Goal: Task Accomplishment & Management: Use online tool/utility

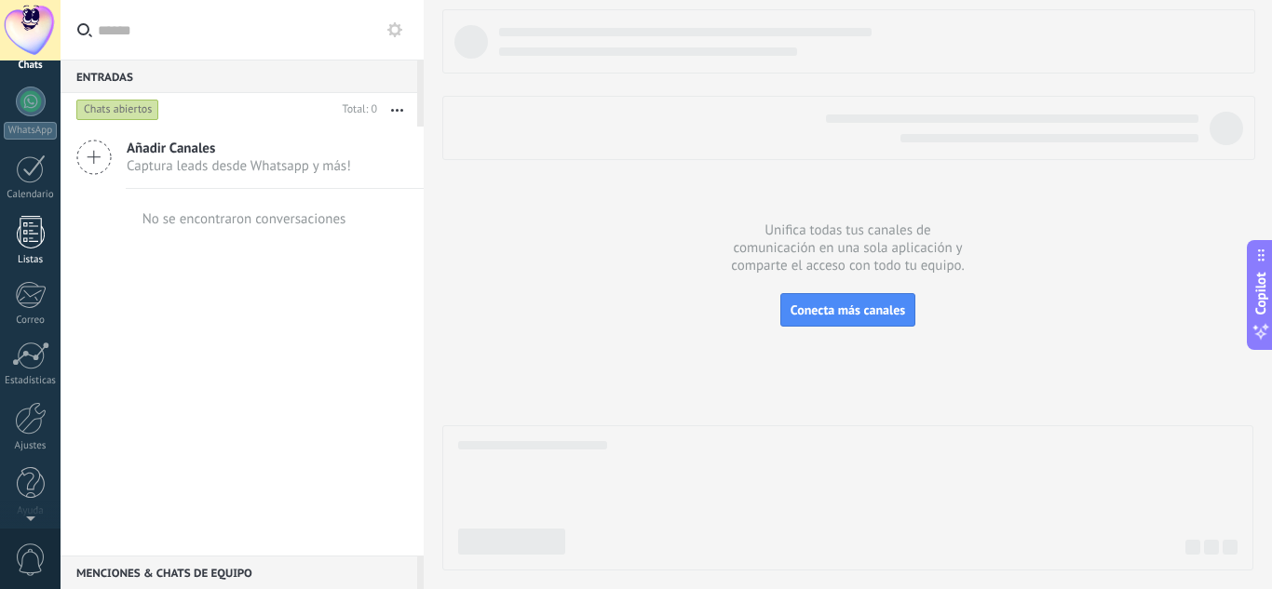
scroll to position [185, 0]
click at [9, 429] on link "Ajustes" at bounding box center [30, 420] width 61 height 50
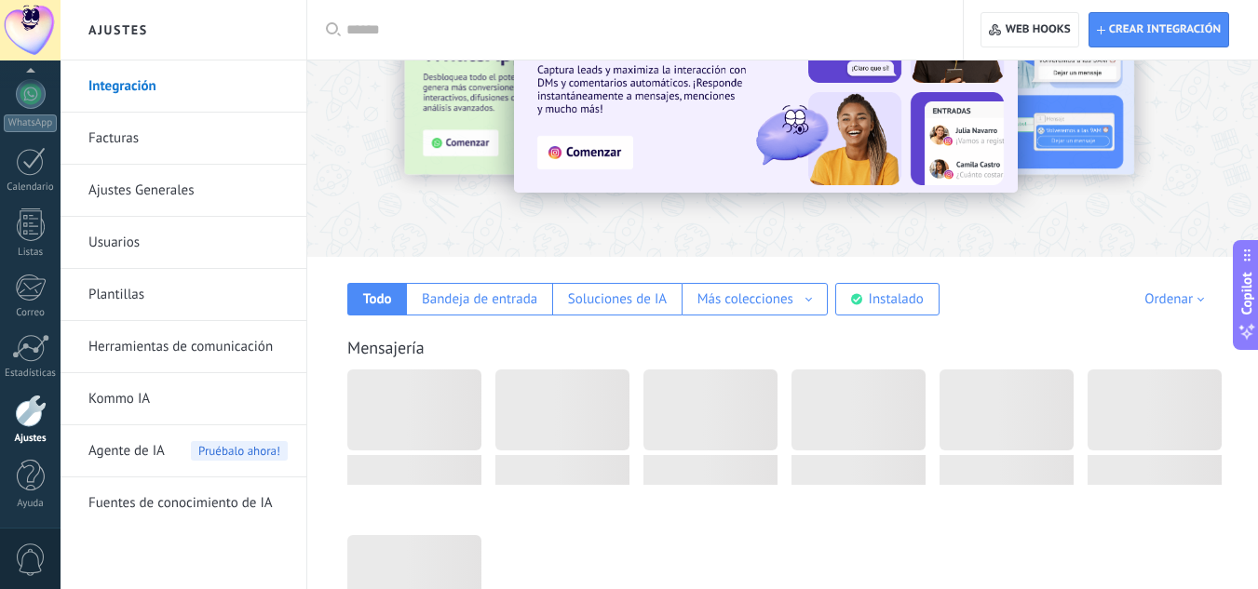
scroll to position [108, 0]
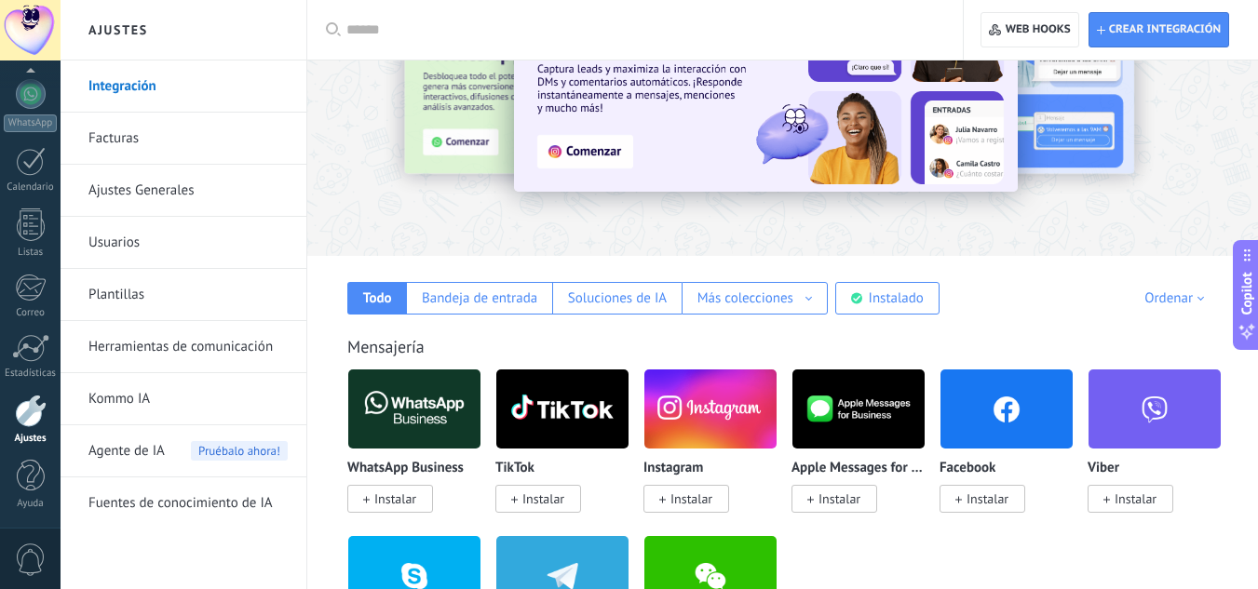
click at [221, 345] on link "Herramientas de comunicación" at bounding box center [187, 347] width 199 height 52
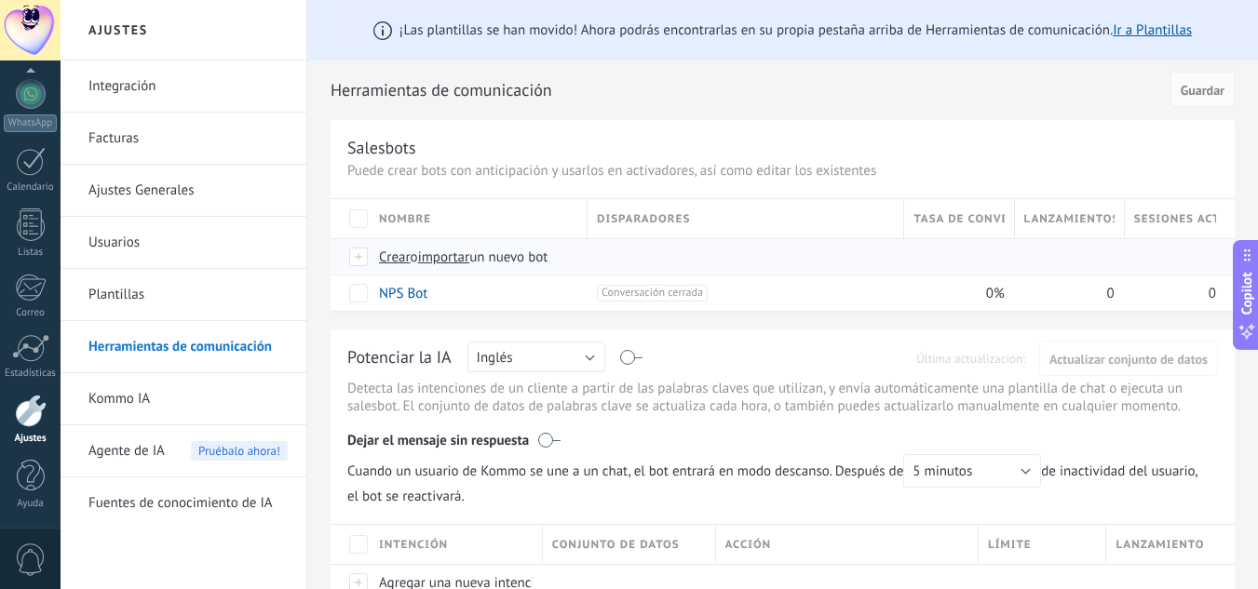
click at [389, 262] on span "Crear" at bounding box center [395, 258] width 32 height 18
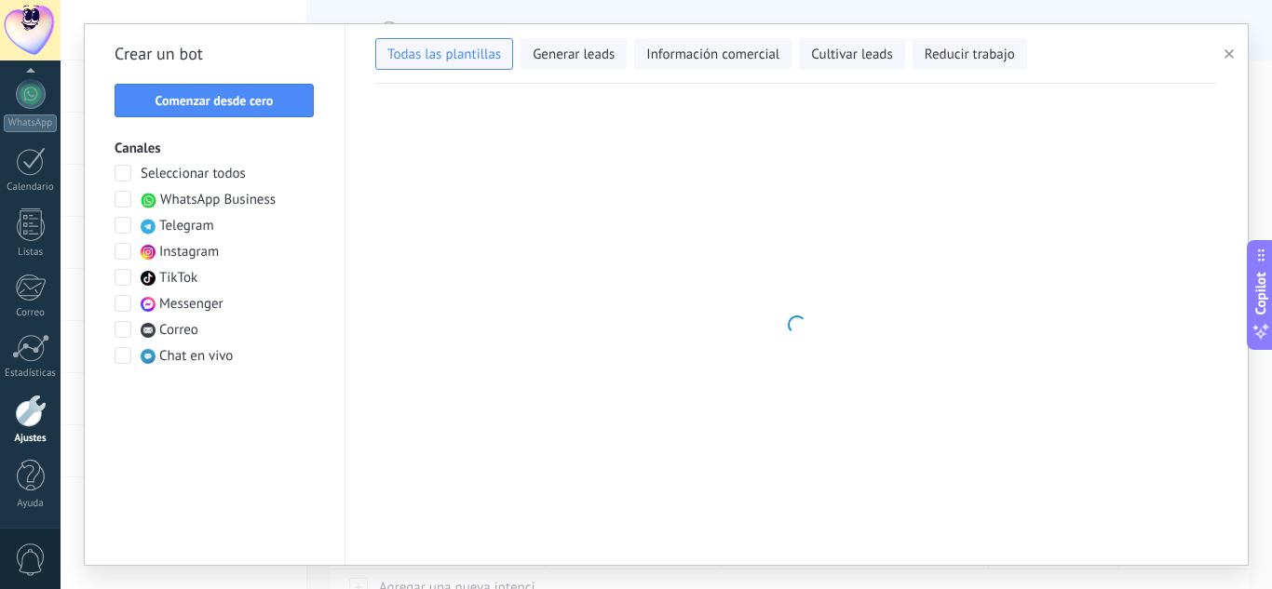
type input "**********"
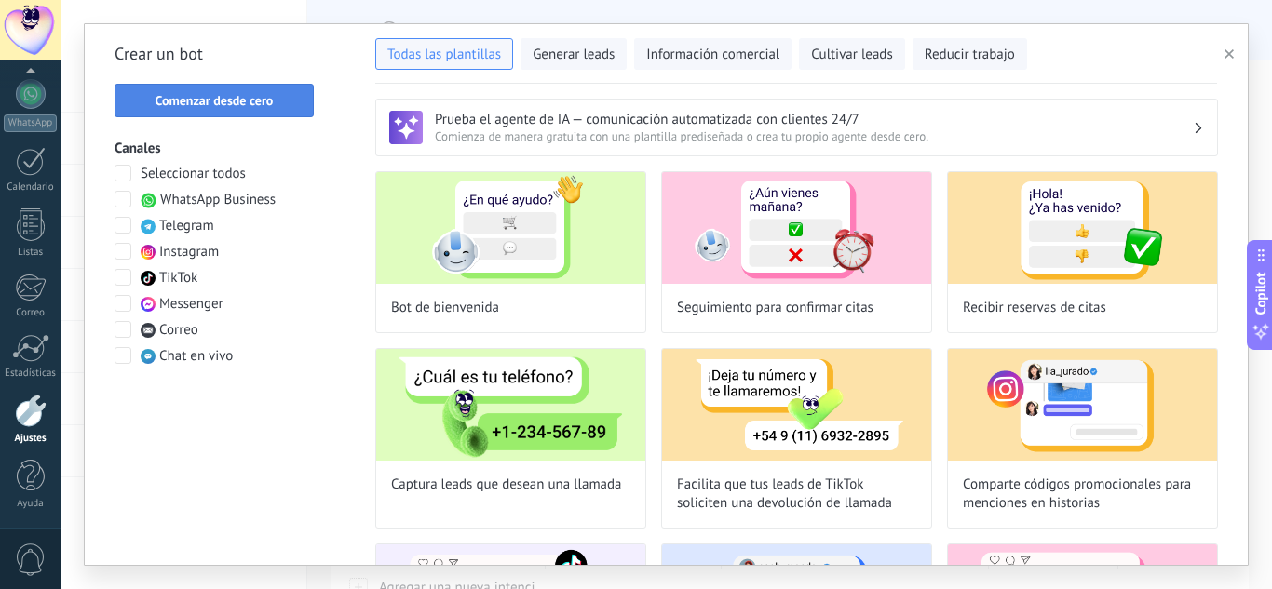
click at [237, 96] on span "Comenzar desde cero" at bounding box center [214, 100] width 118 height 13
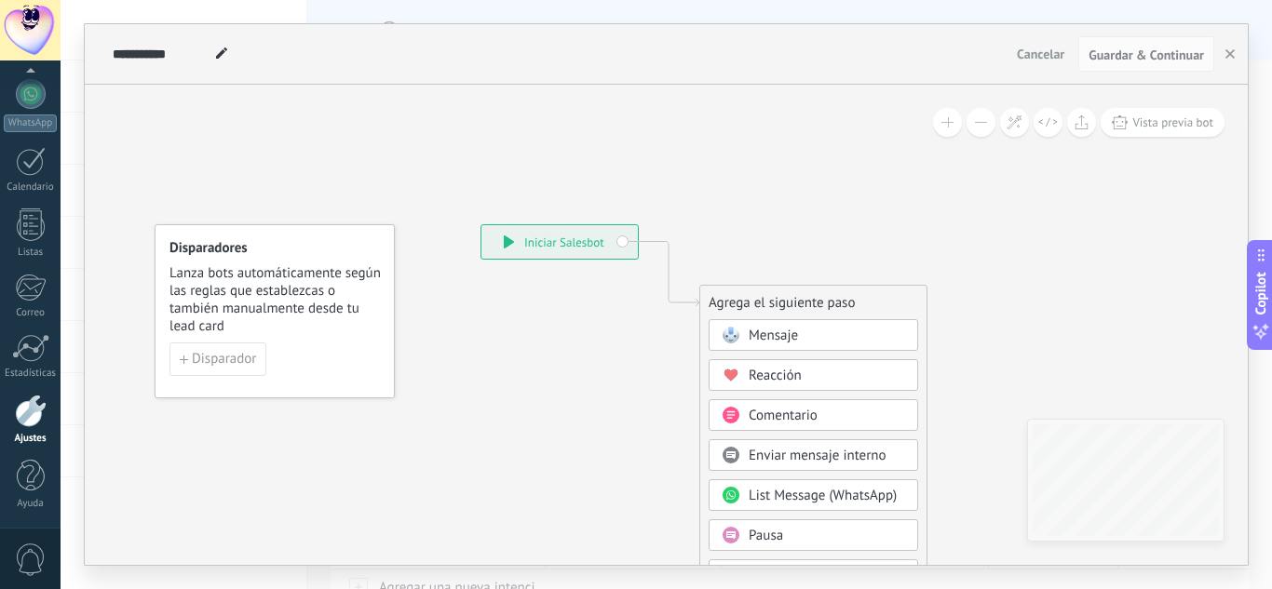
click at [858, 334] on div "Mensaje" at bounding box center [826, 336] width 156 height 19
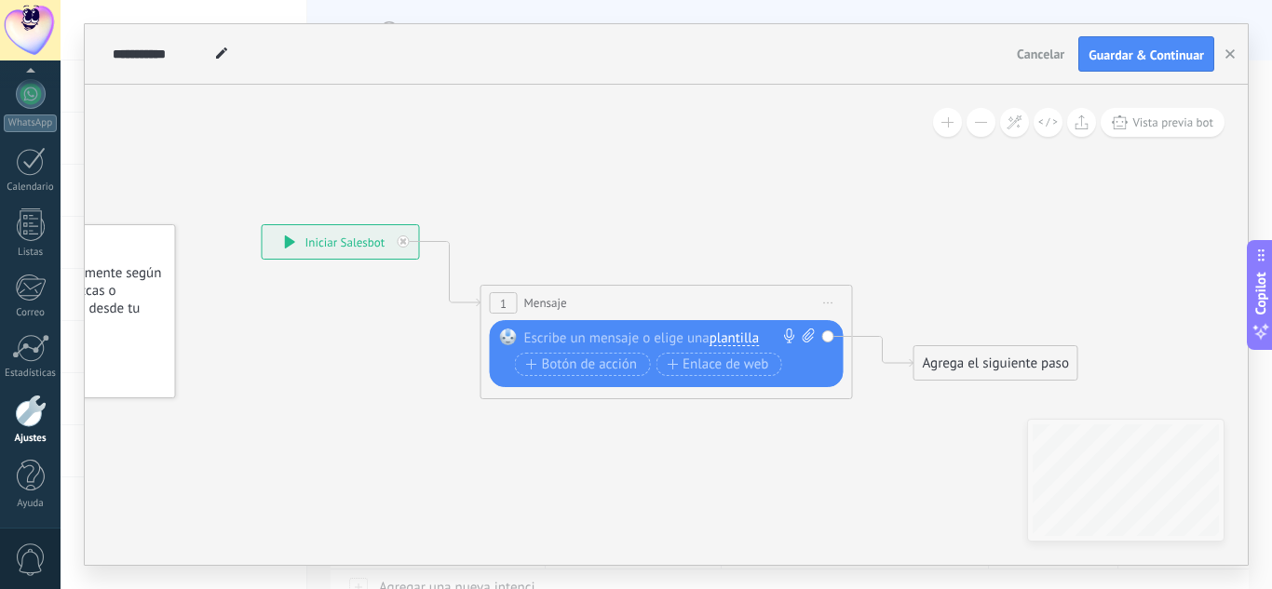
click at [747, 335] on span "plantilla" at bounding box center [733, 338] width 49 height 15
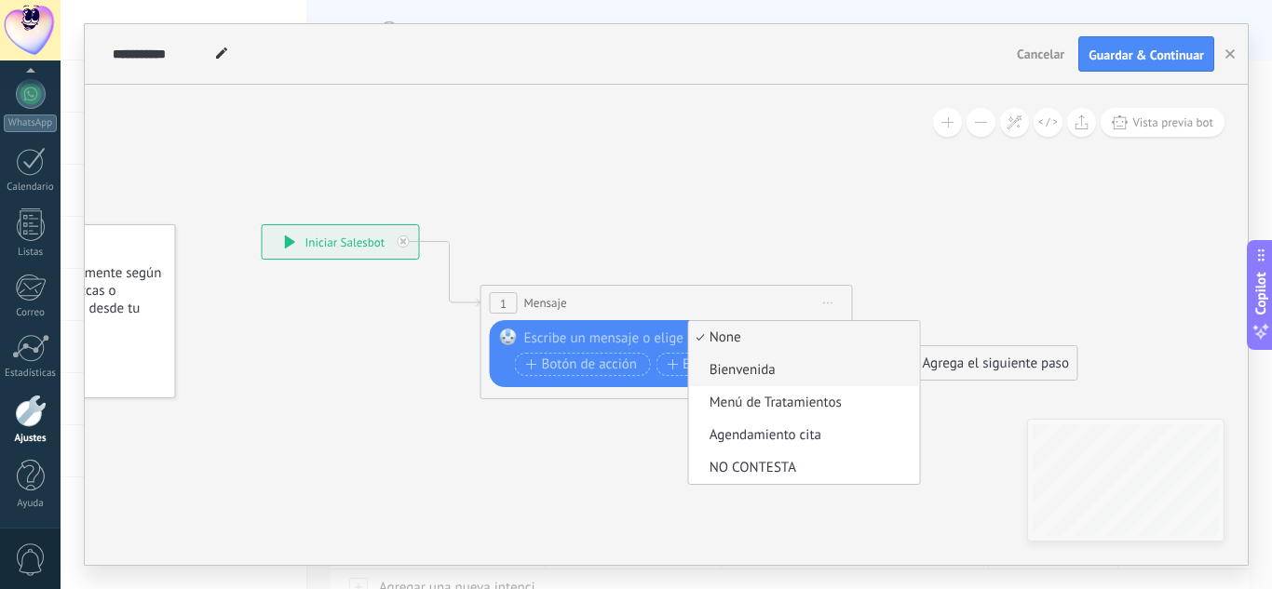
click at [759, 359] on li "Bienvenida" at bounding box center [804, 370] width 231 height 33
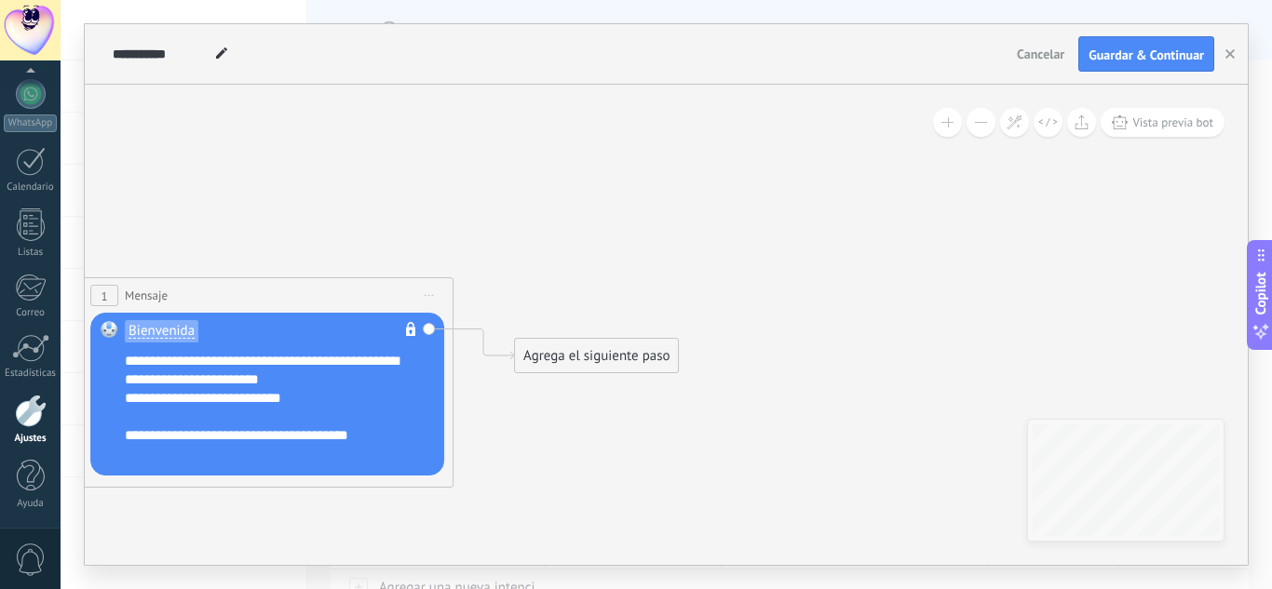
click at [640, 344] on div "Agrega el siguiente paso" at bounding box center [596, 356] width 163 height 31
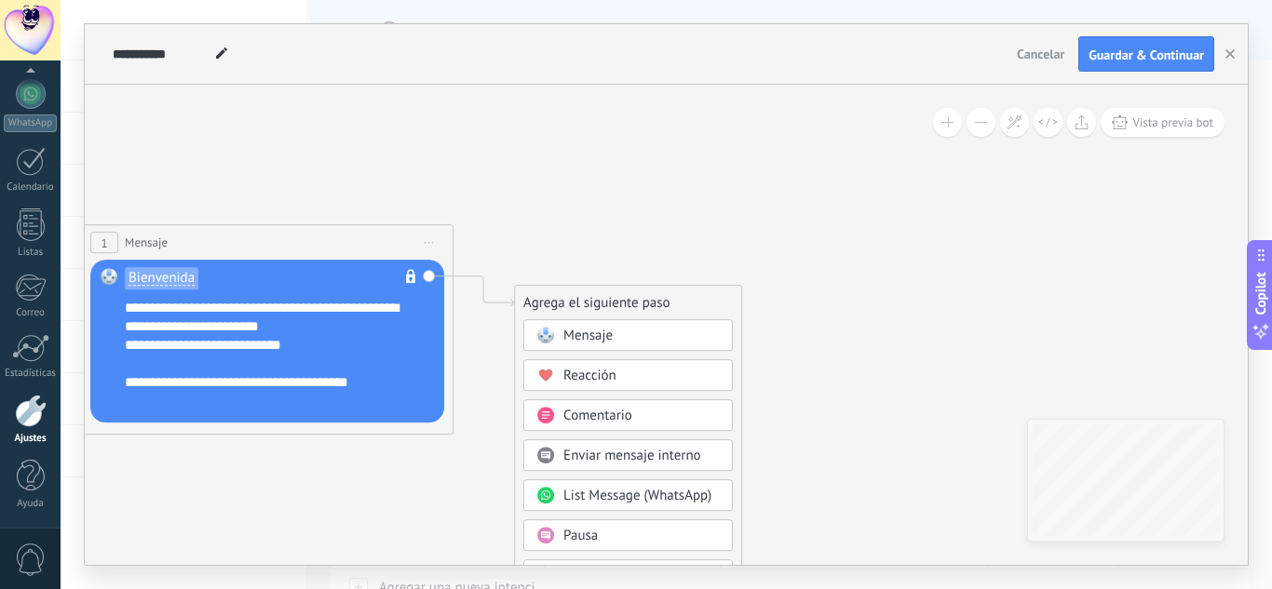
click at [669, 530] on div "Pausa" at bounding box center [641, 536] width 156 height 19
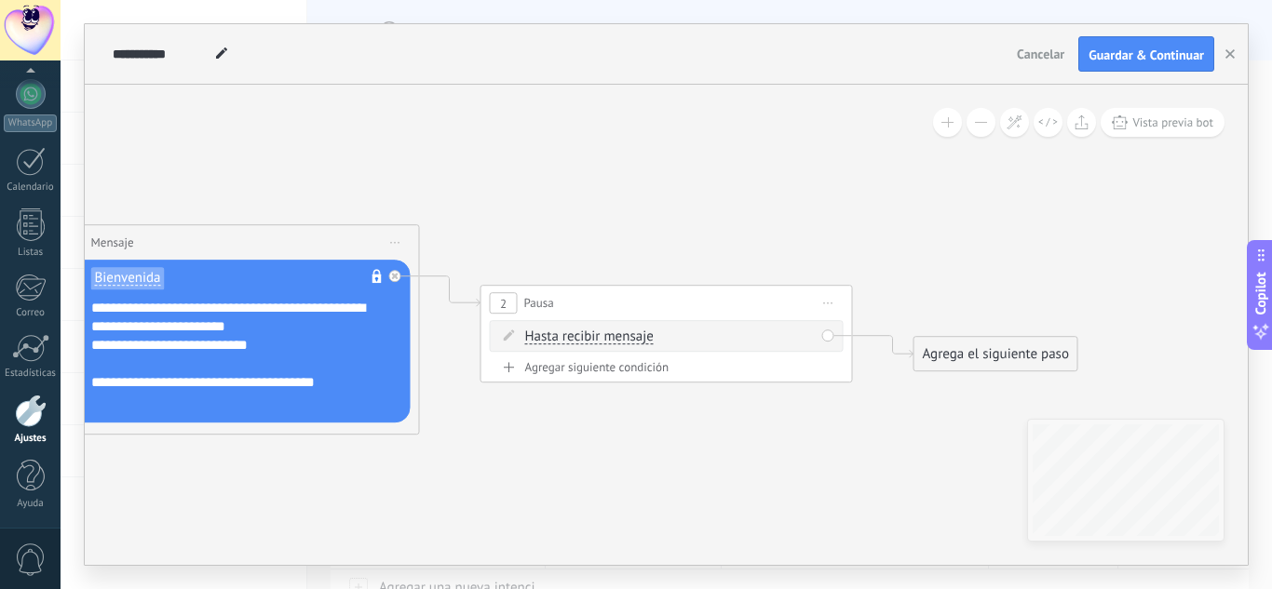
click at [616, 344] on span "Hasta recibir mensaje" at bounding box center [589, 337] width 128 height 15
click at [616, 344] on button "Hasta recibir mensaje" at bounding box center [632, 337] width 233 height 34
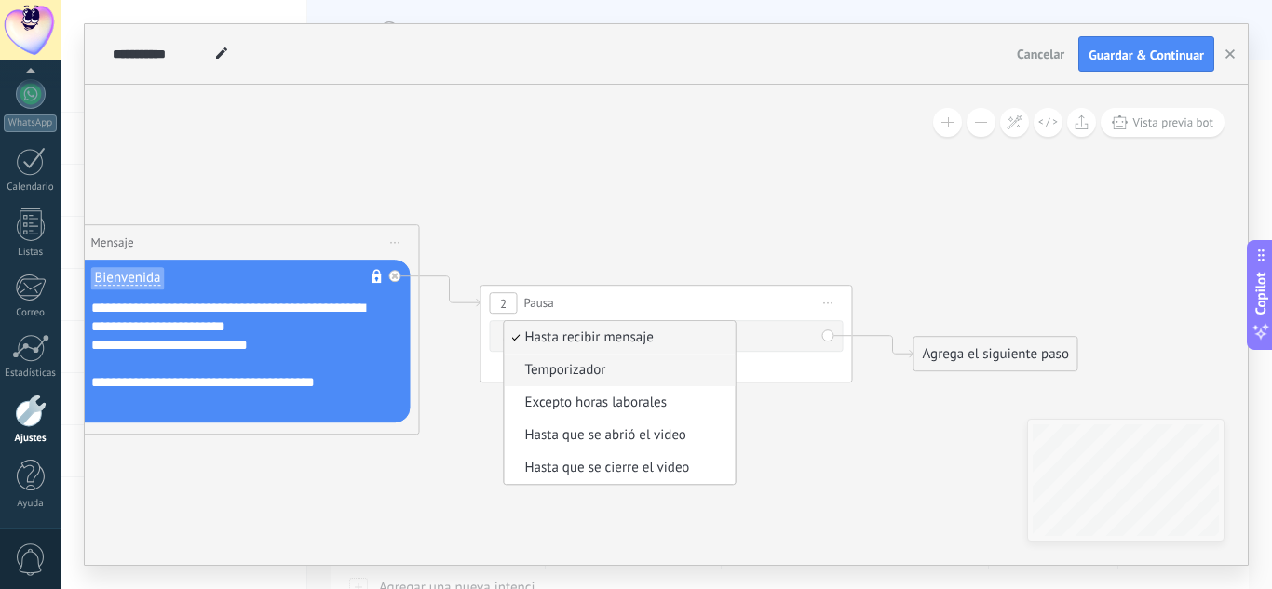
click at [668, 371] on span "Temporizador" at bounding box center [617, 370] width 225 height 19
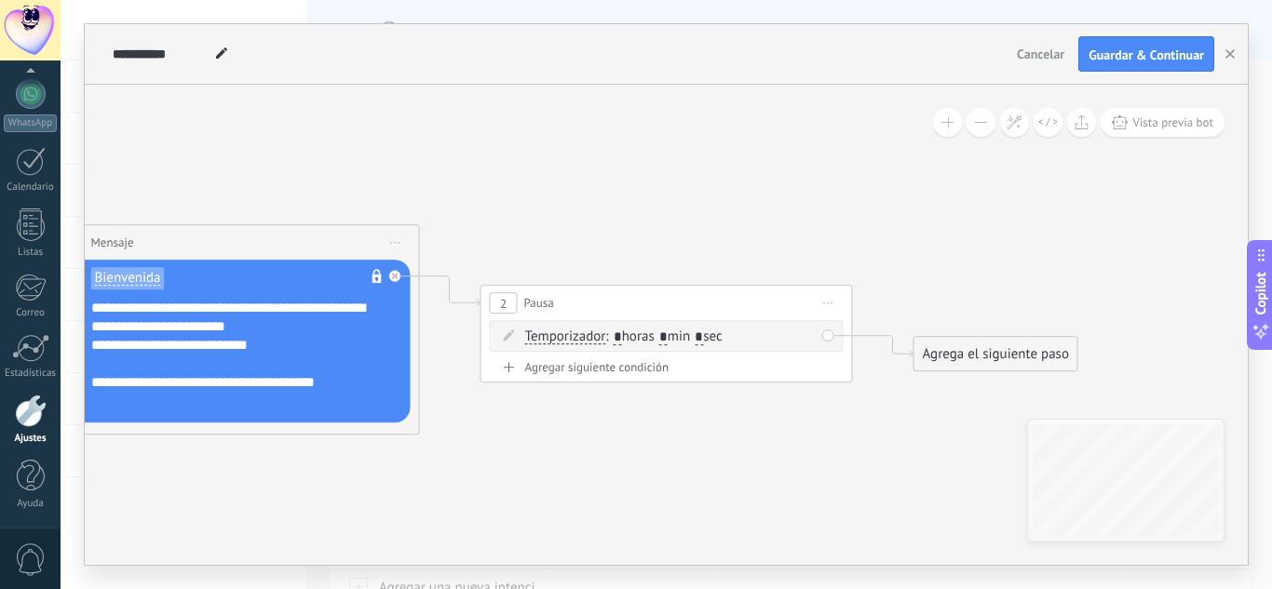
click at [667, 340] on input "*" at bounding box center [663, 337] width 8 height 15
type input "*"
click at [703, 337] on input "*" at bounding box center [698, 337] width 8 height 15
type input "**"
click at [937, 351] on div "Agrega el siguiente paso" at bounding box center [995, 354] width 163 height 31
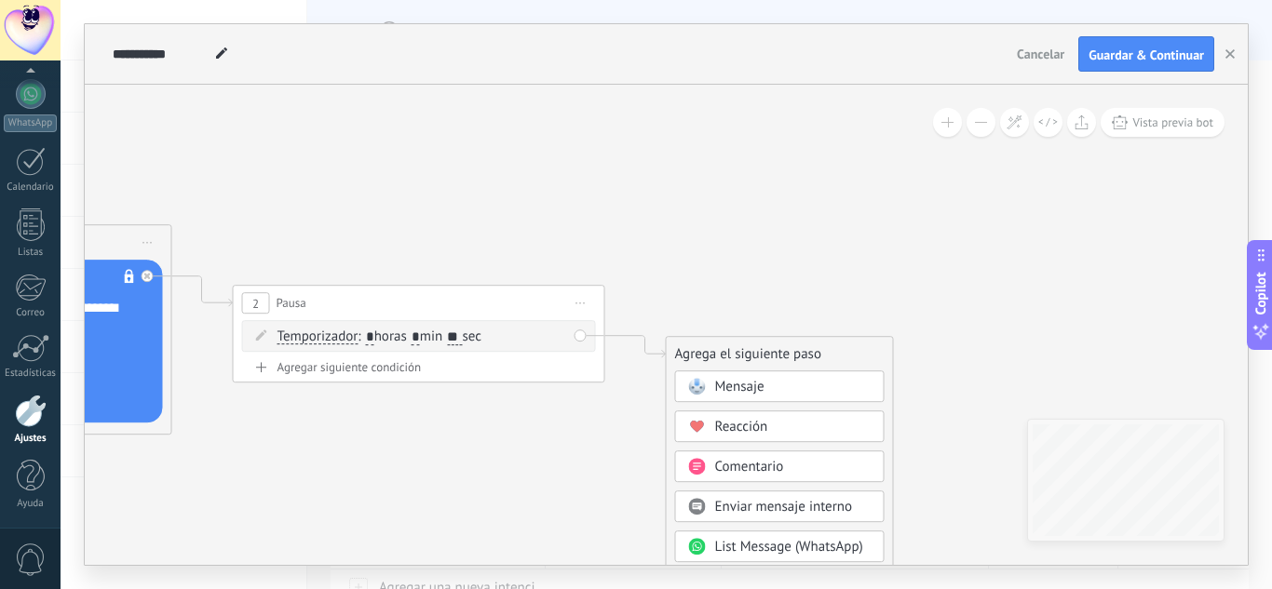
click at [824, 383] on div "Mensaje" at bounding box center [793, 387] width 156 height 19
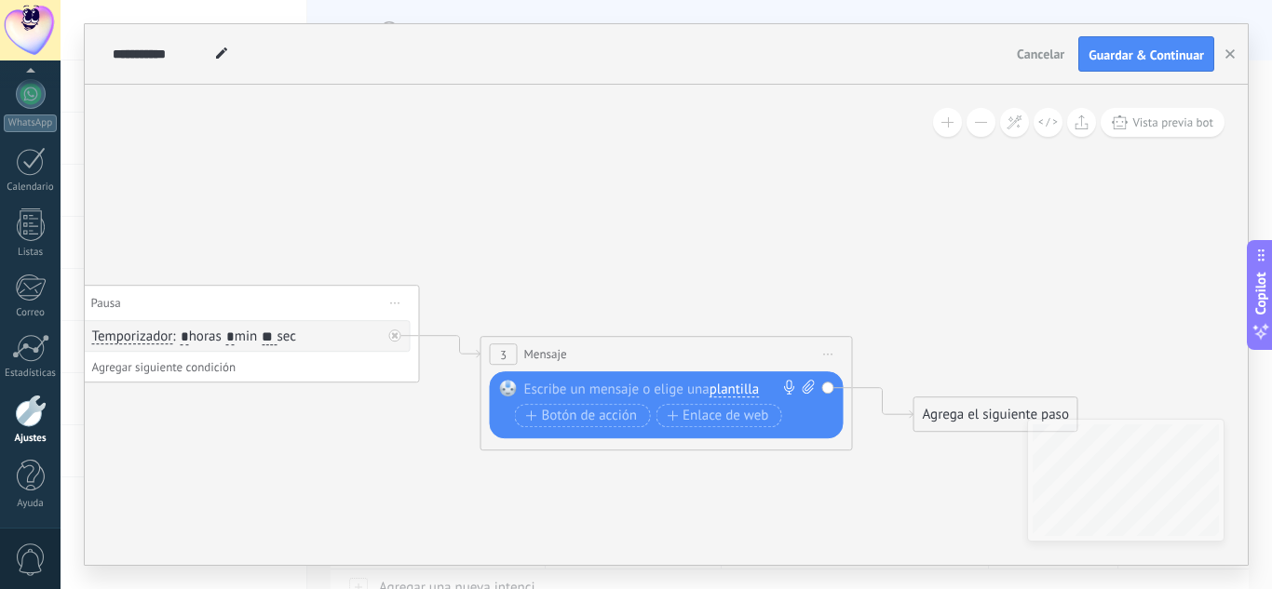
click at [746, 389] on span "plantilla" at bounding box center [733, 390] width 49 height 15
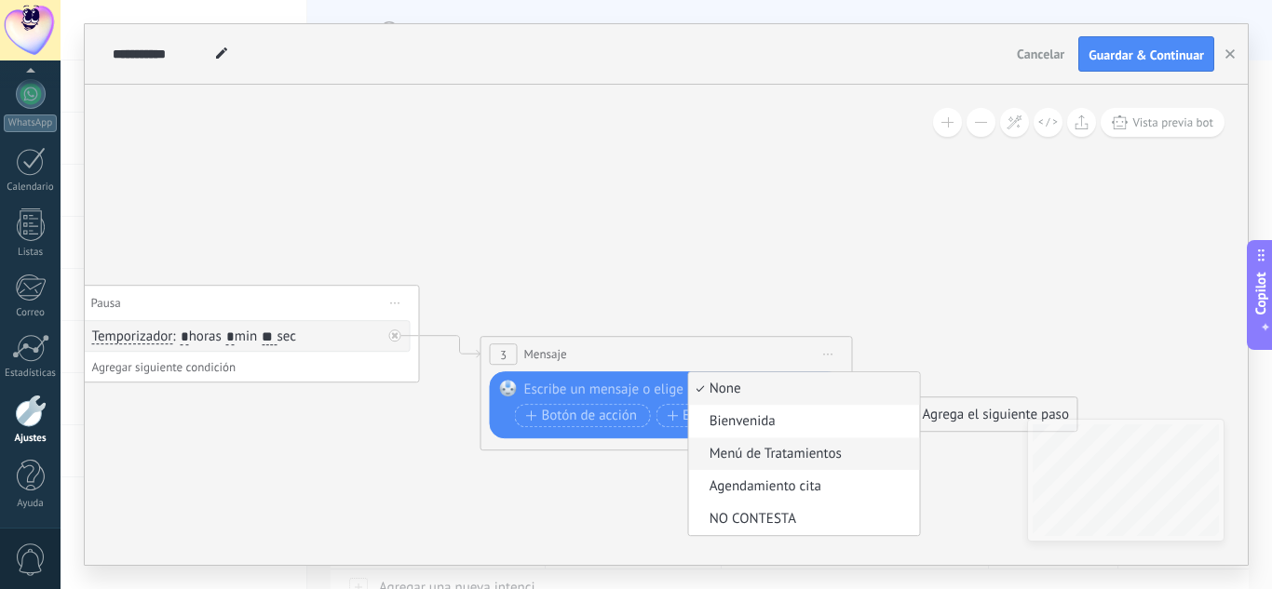
click at [791, 452] on span "Menú de Tratamientos" at bounding box center [801, 454] width 225 height 19
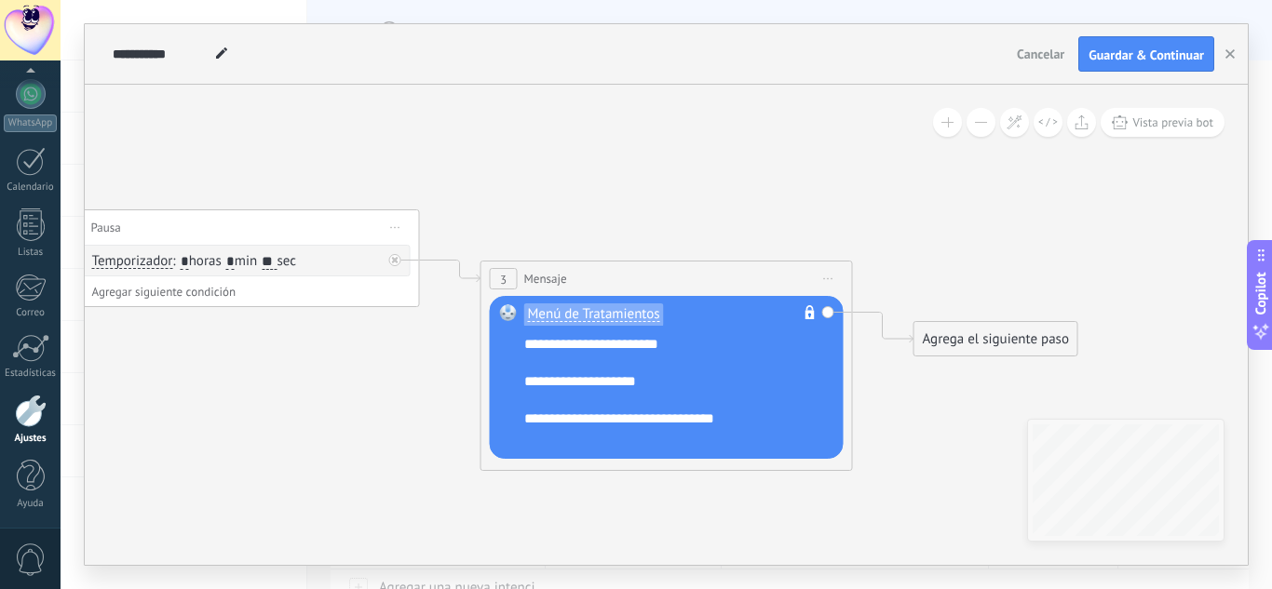
scroll to position [168, 0]
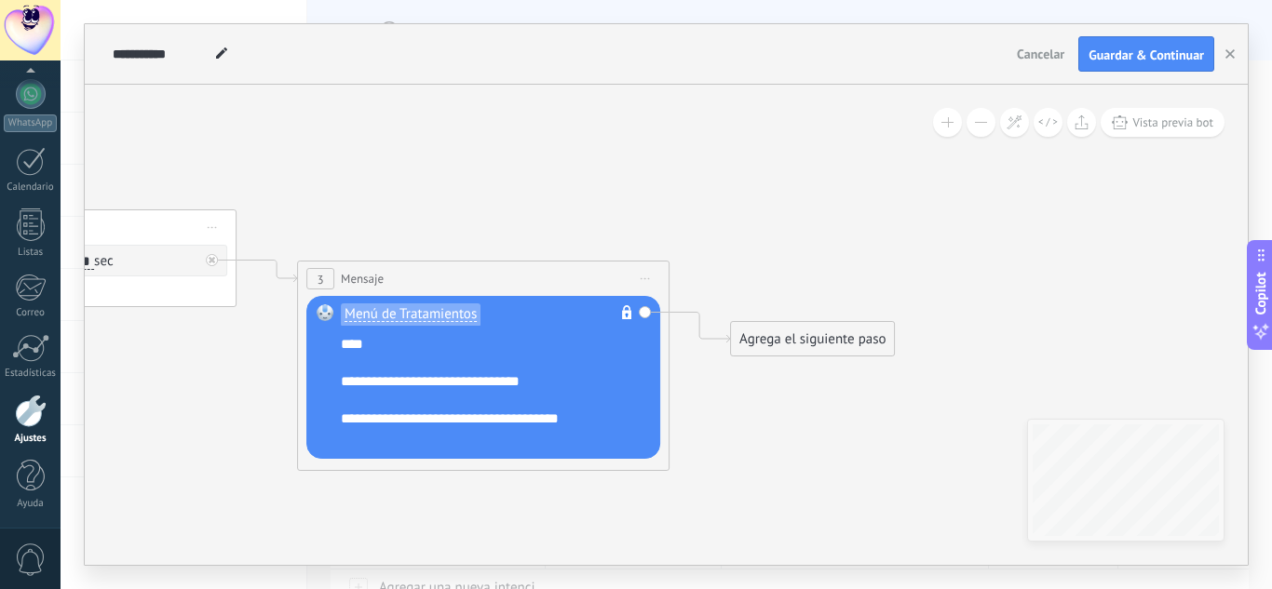
click at [800, 354] on div "Agrega el siguiente paso" at bounding box center [812, 339] width 163 height 31
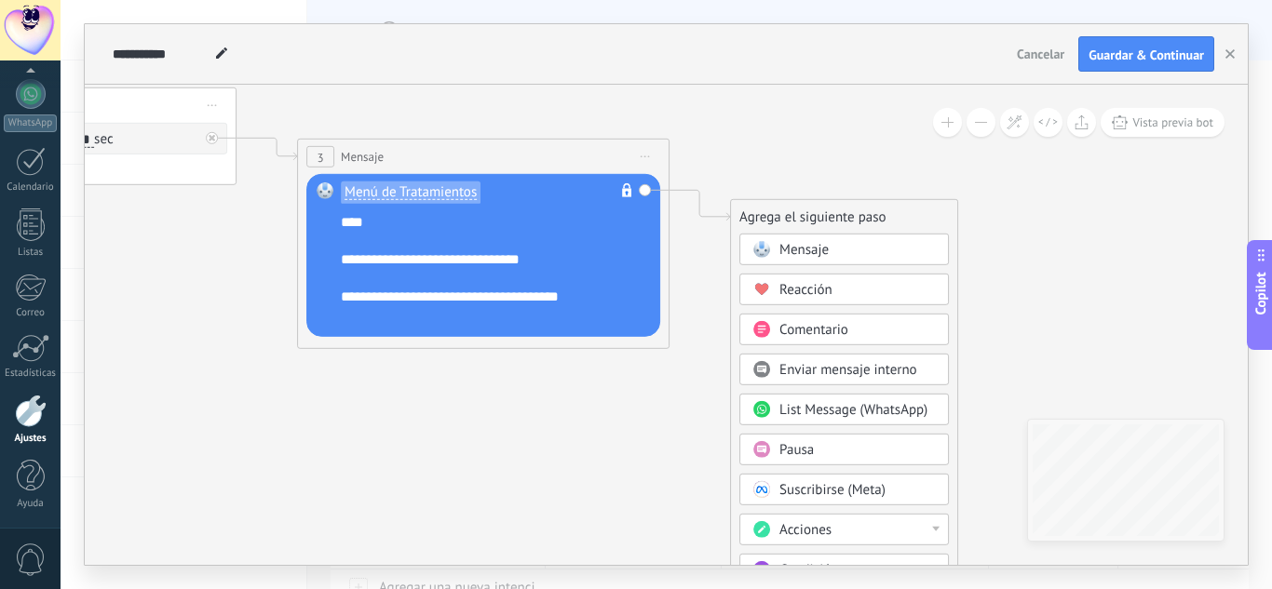
click at [856, 261] on div "Mensaje" at bounding box center [843, 250] width 209 height 32
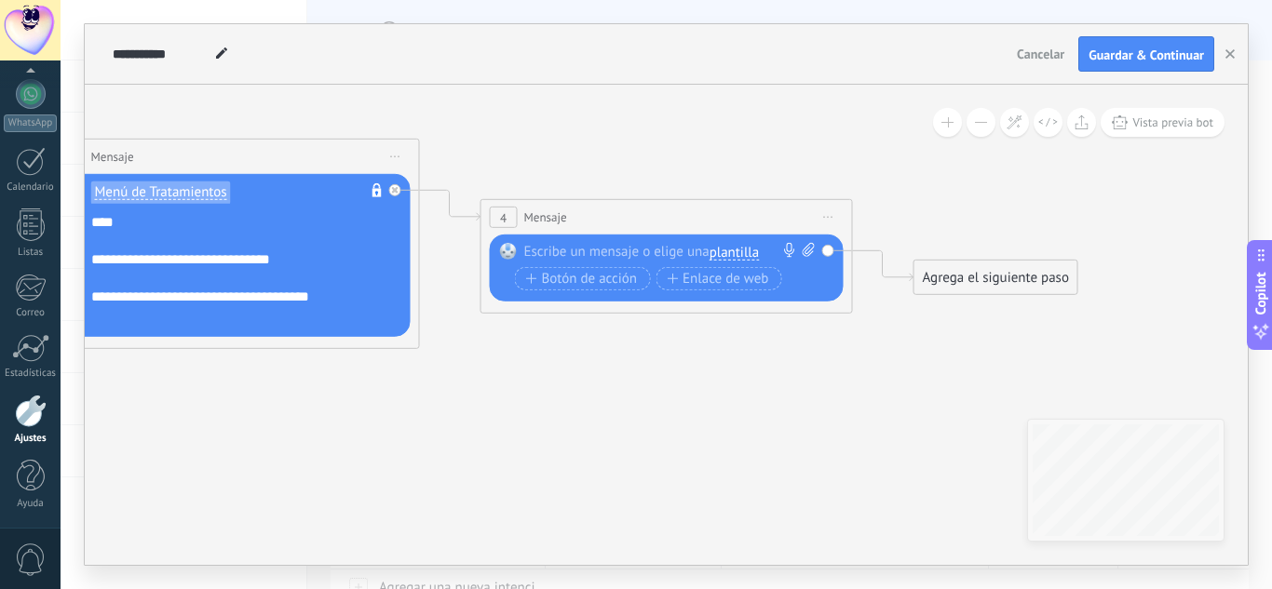
click at [819, 213] on span "Iniciar vista previa aquí Cambiar nombre Duplicar [GEOGRAPHIC_DATA]" at bounding box center [829, 217] width 30 height 27
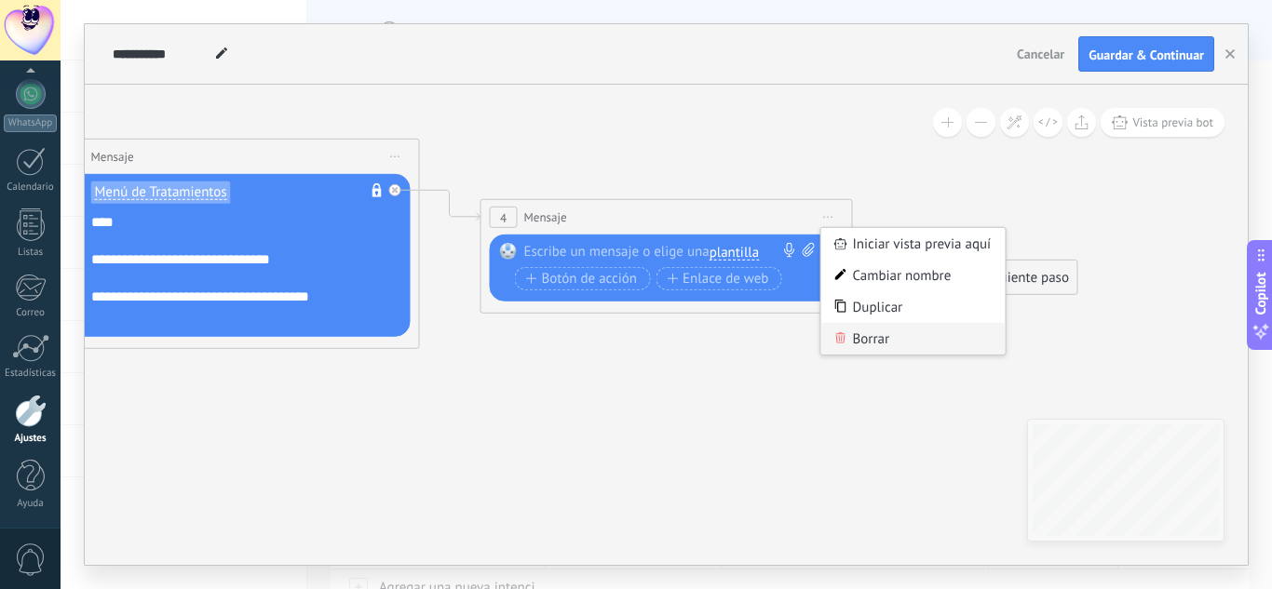
click at [850, 325] on div "Borrar" at bounding box center [913, 339] width 184 height 32
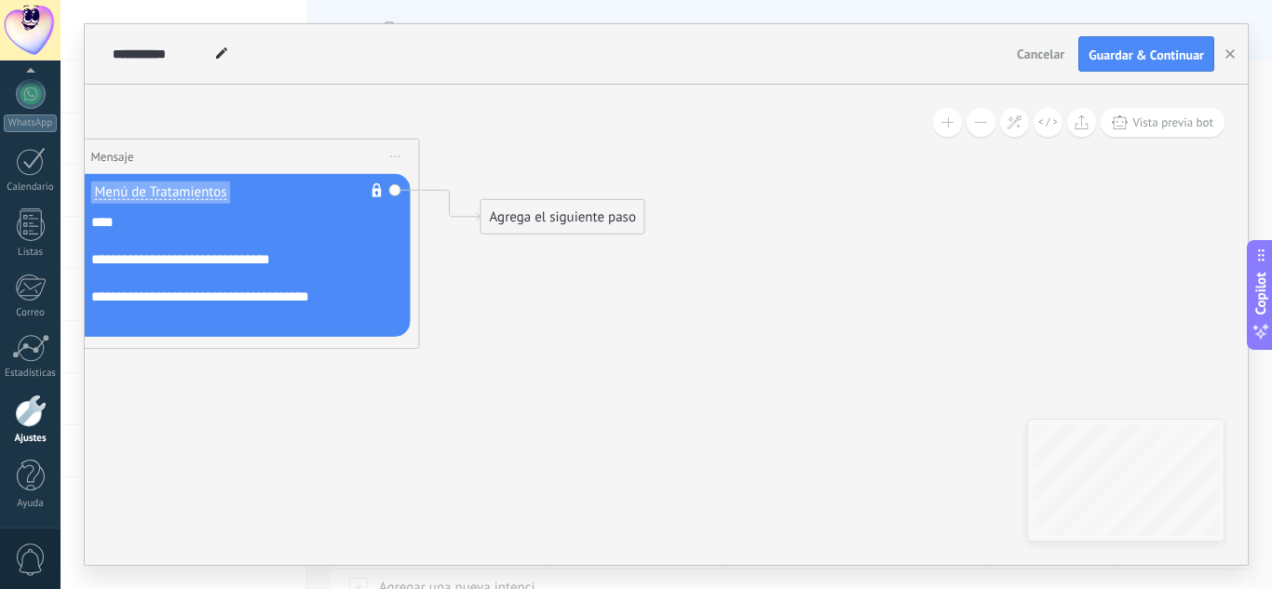
click at [618, 233] on div "Agrega el siguiente paso Mensaje Mensaje Mensaje Reacción Comentario Enviar men…" at bounding box center [562, 216] width 165 height 35
click at [610, 220] on div "Agrega el siguiente paso" at bounding box center [562, 217] width 163 height 31
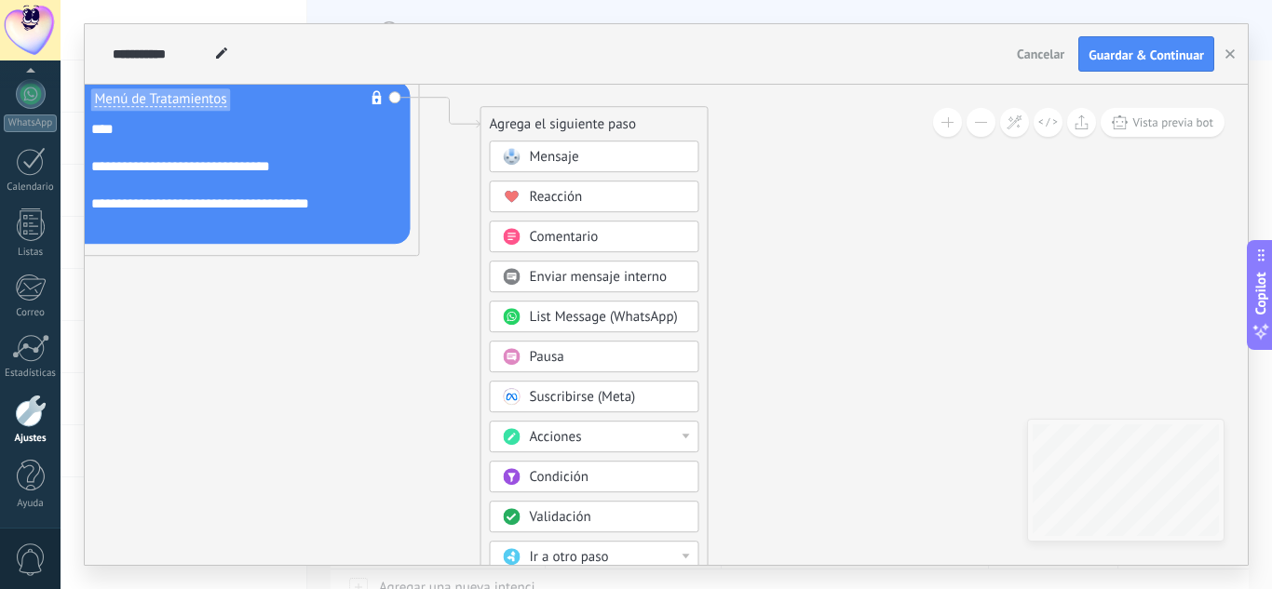
click at [607, 447] on div "Acciones" at bounding box center [608, 437] width 156 height 19
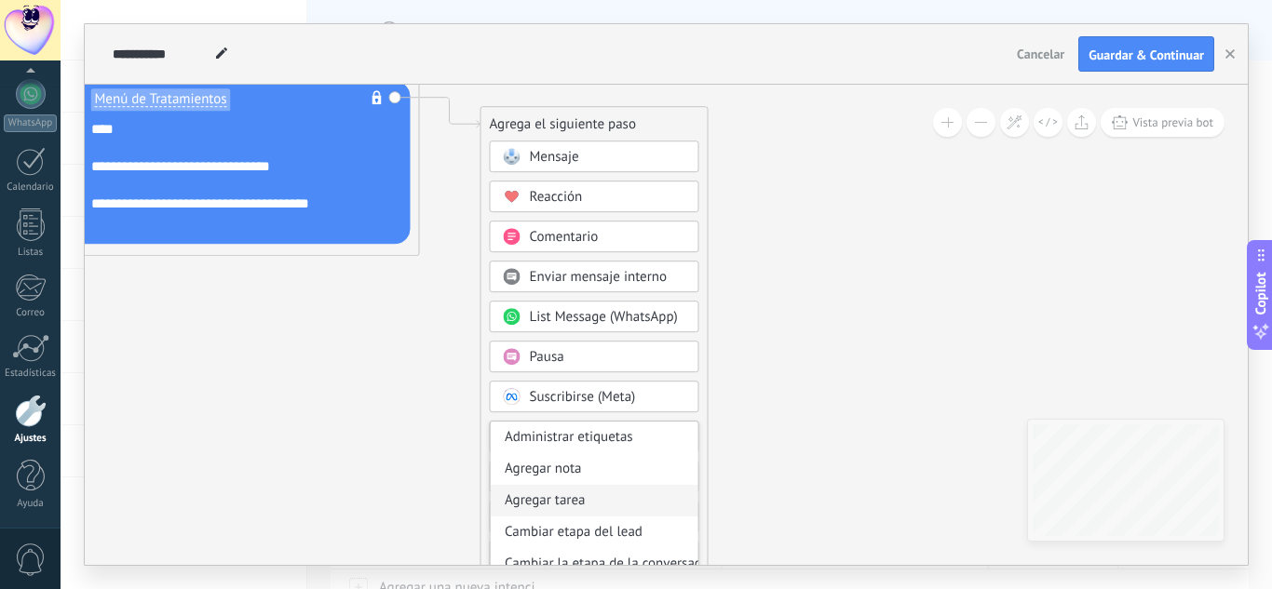
click at [601, 502] on div "Agregar tarea" at bounding box center [595, 501] width 208 height 32
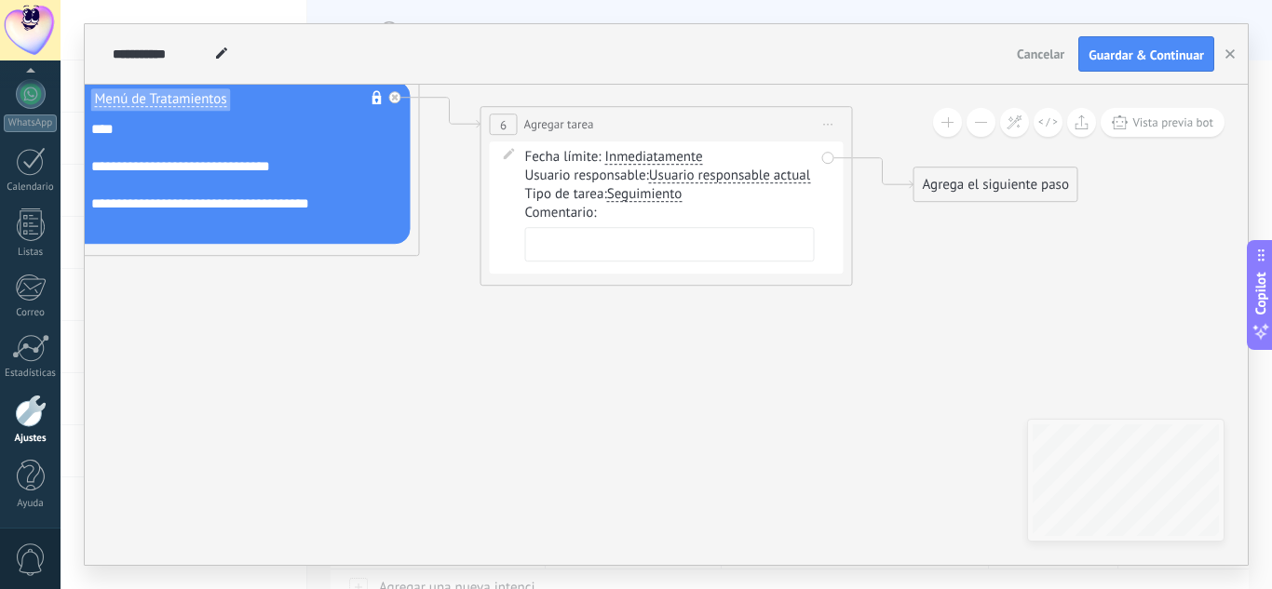
click at [658, 199] on span "Seguimiento" at bounding box center [644, 194] width 75 height 15
click at [658, 199] on button "Seguimiento" at bounding box center [714, 195] width 233 height 34
click at [1112, 49] on span "Guardar & Continuar" at bounding box center [1145, 54] width 115 height 13
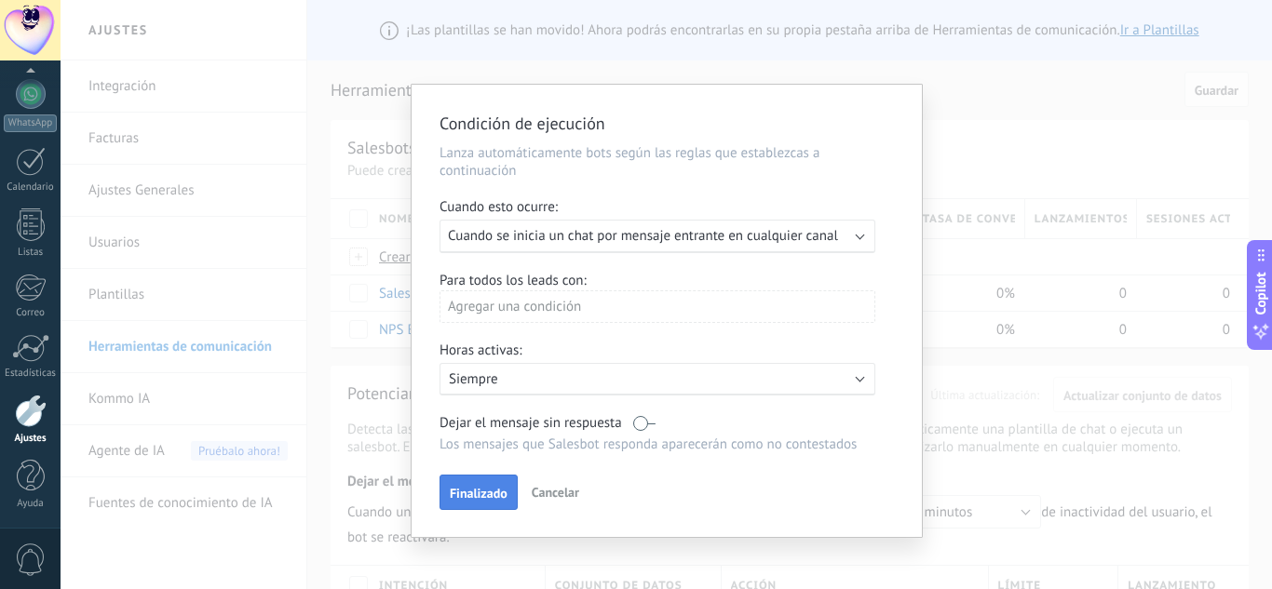
click at [493, 492] on span "Finalizado" at bounding box center [479, 493] width 58 height 13
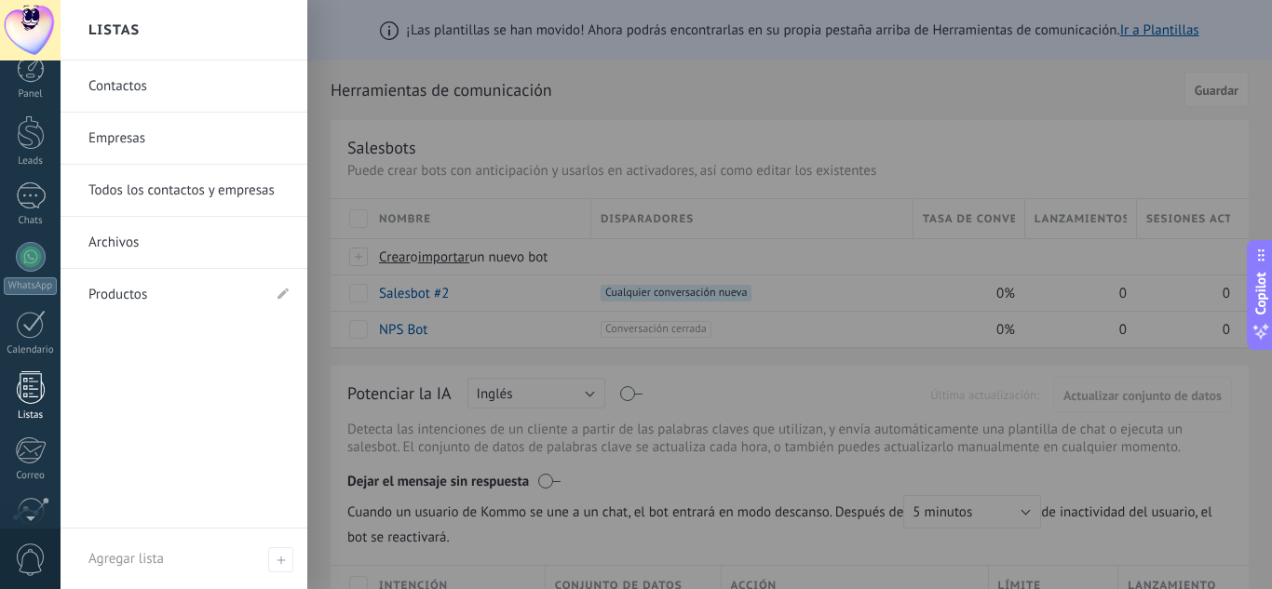
scroll to position [0, 0]
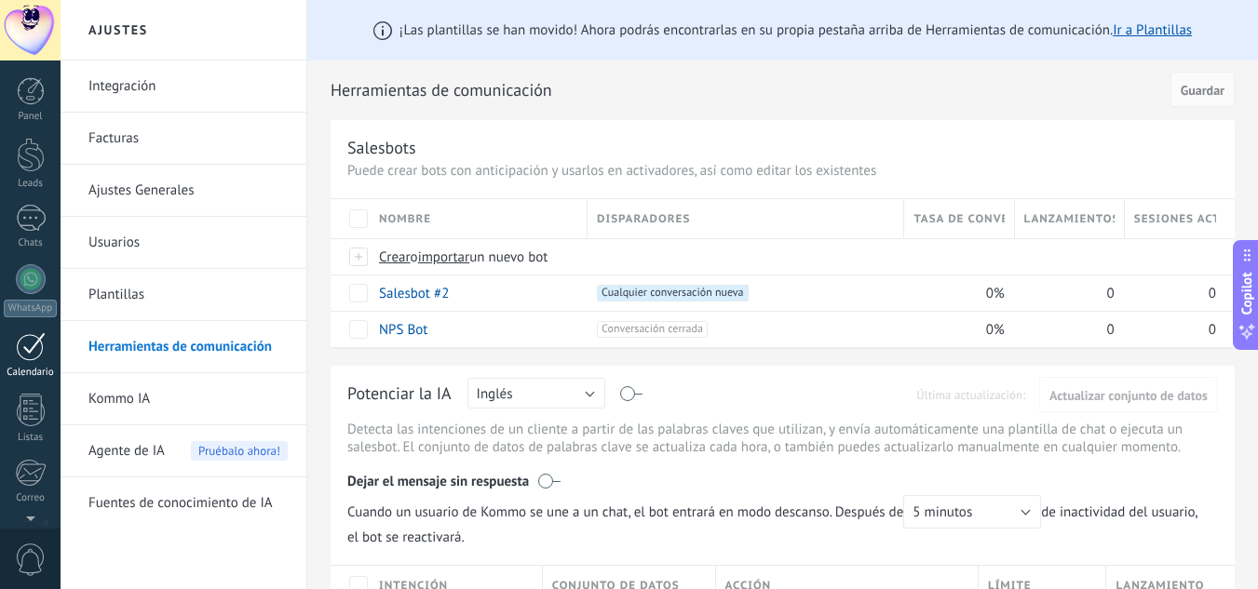
click at [21, 336] on div at bounding box center [31, 346] width 30 height 29
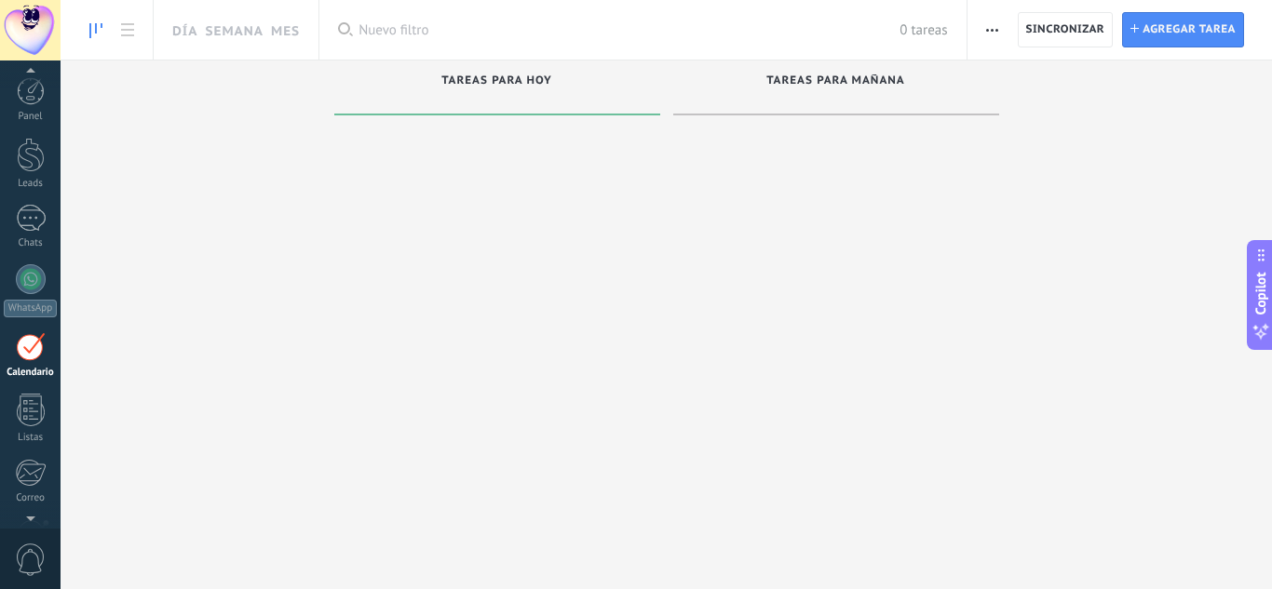
scroll to position [54, 0]
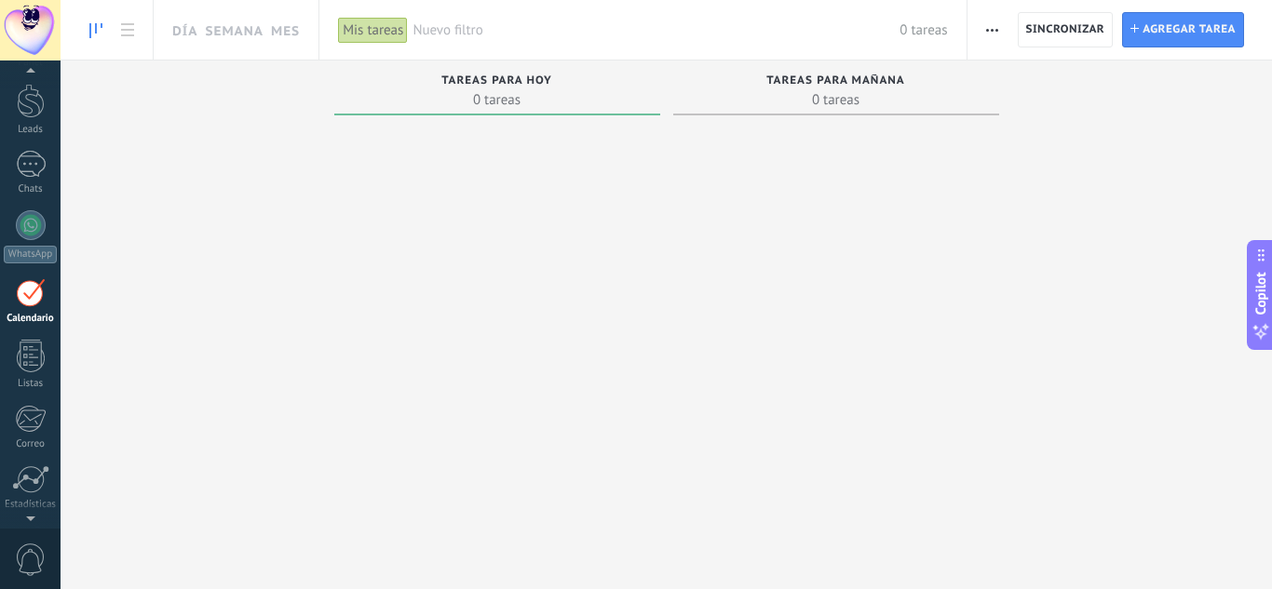
click at [1002, 27] on button "button" at bounding box center [991, 29] width 27 height 35
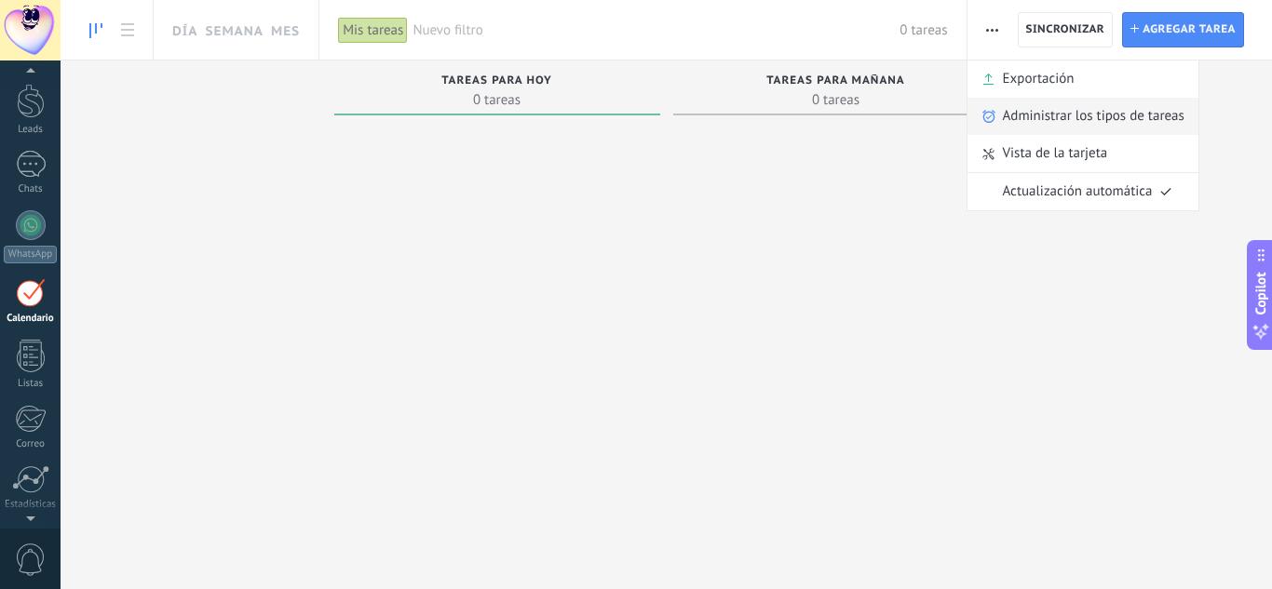
click at [1011, 107] on span "Administrar los tipos de tareas" at bounding box center [1094, 116] width 182 height 37
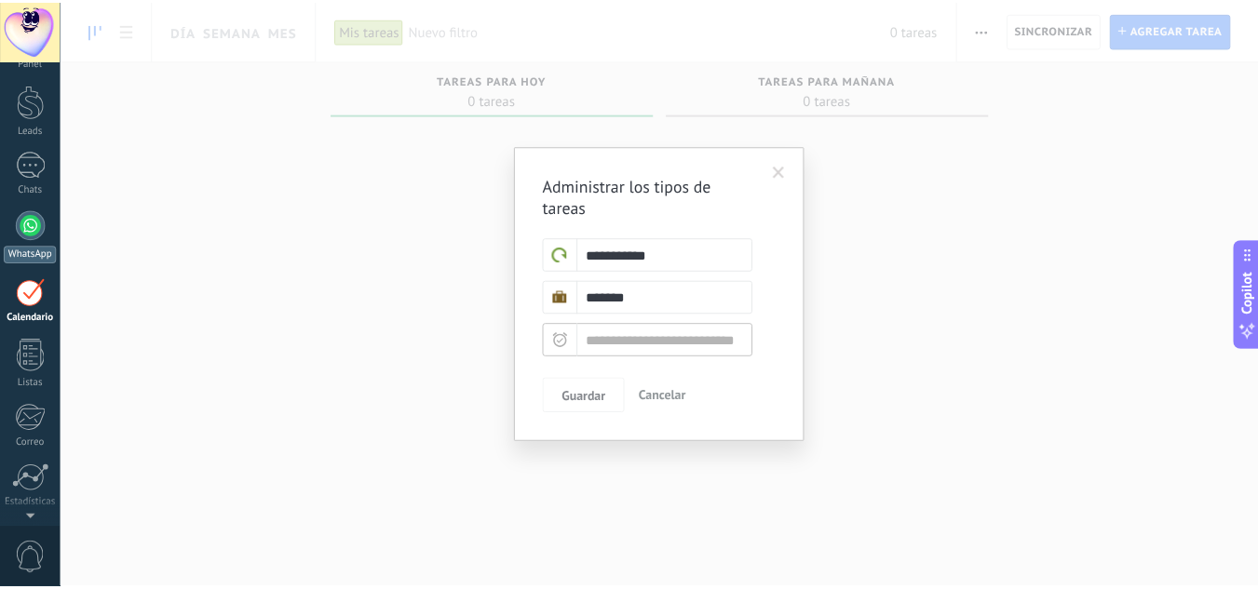
scroll to position [0, 0]
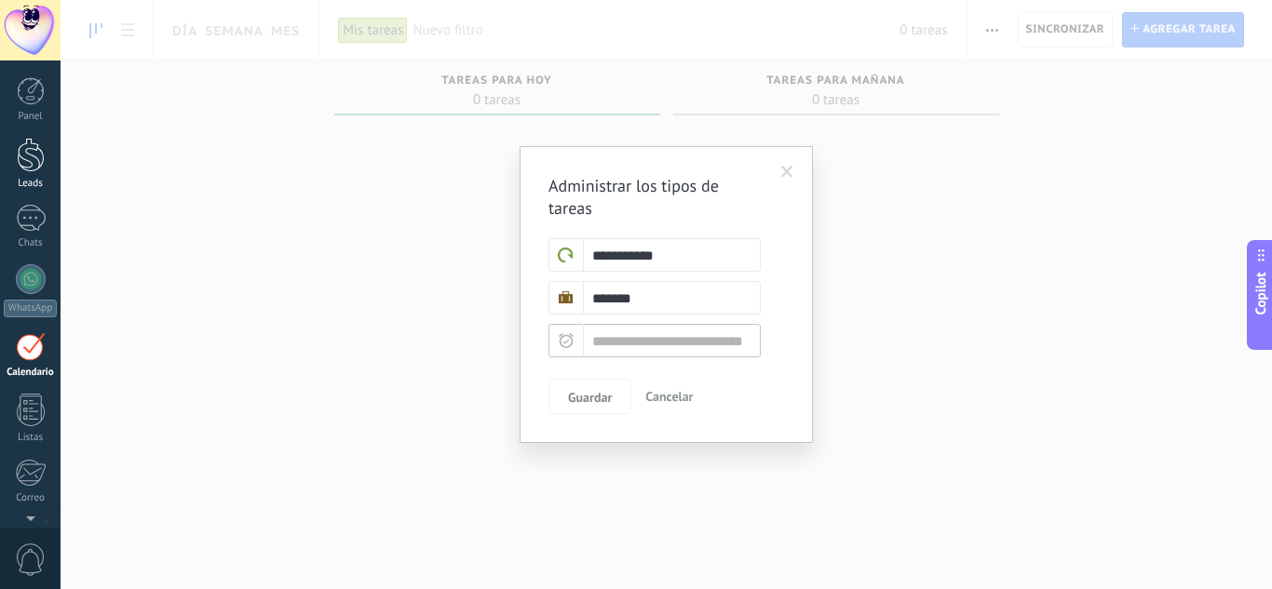
click at [47, 173] on link "Leads" at bounding box center [30, 164] width 61 height 52
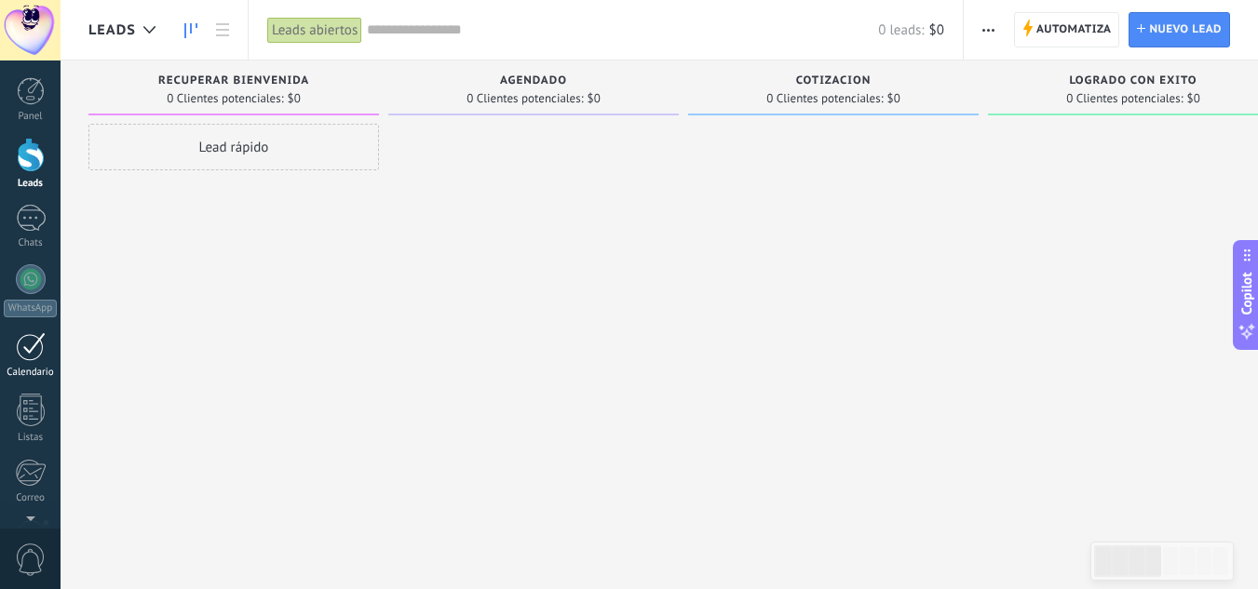
click at [19, 364] on link "Calendario" at bounding box center [30, 355] width 61 height 47
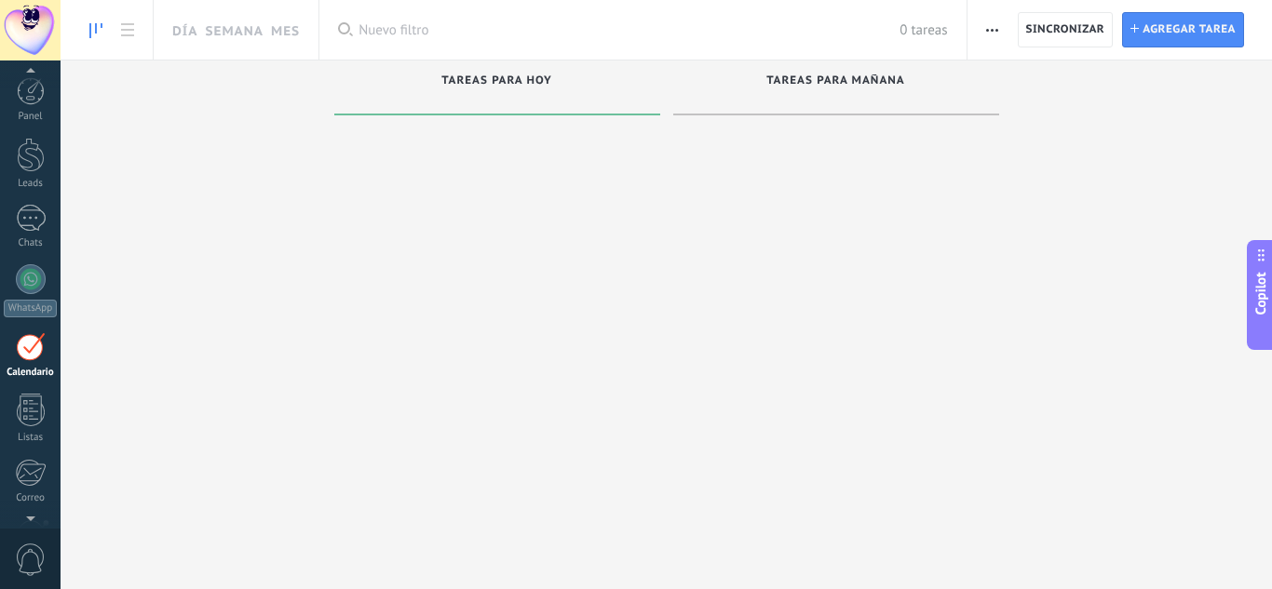
scroll to position [54, 0]
click at [1013, 34] on div "Exportación Administrar los tipos de tareas Sincronizar Vista de la tarjeta Act…" at bounding box center [1119, 30] width 304 height 60
click at [987, 21] on span "button" at bounding box center [992, 29] width 12 height 35
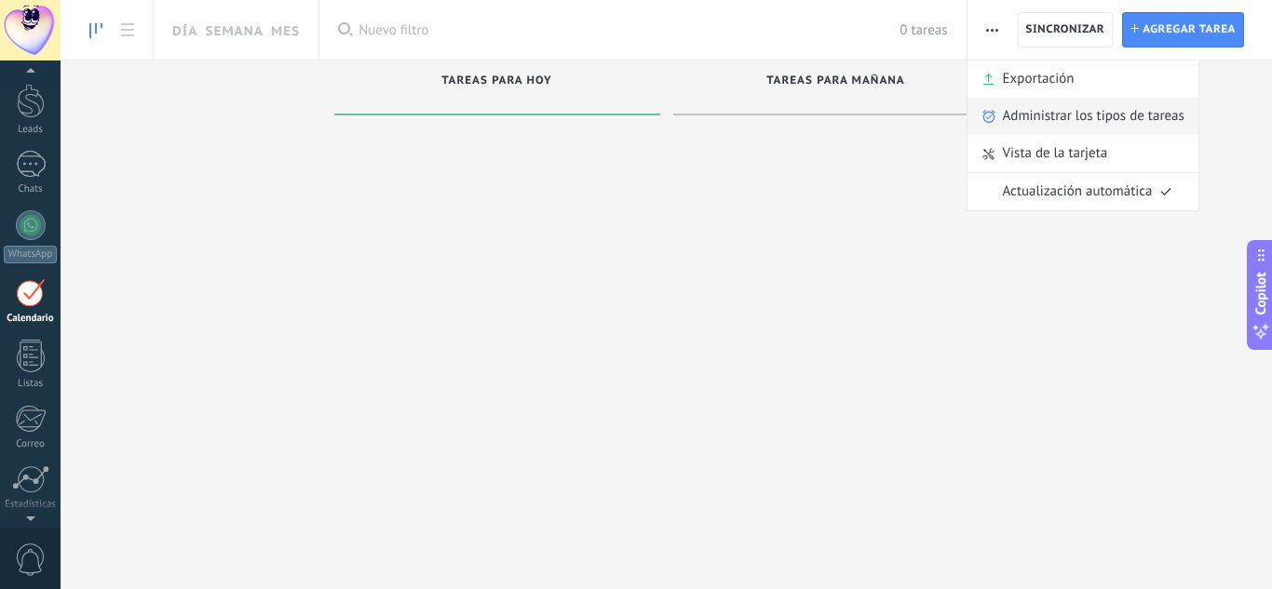
click at [1054, 117] on span "Administrar los tipos de tareas" at bounding box center [1094, 116] width 182 height 37
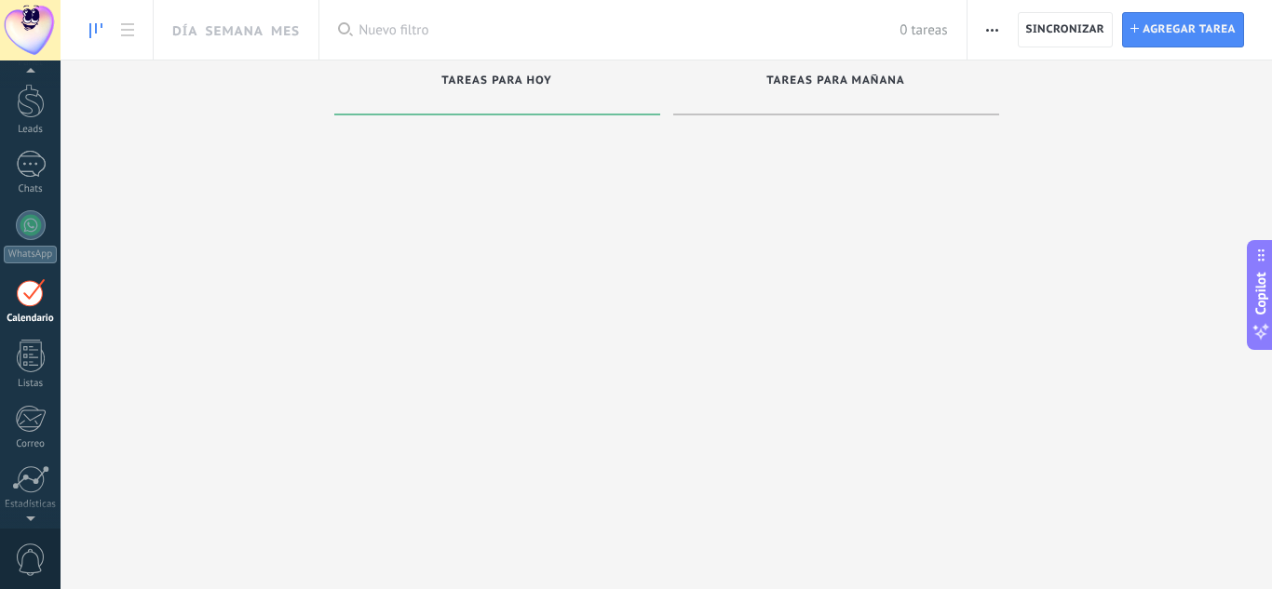
click at [988, 35] on span "button" at bounding box center [992, 29] width 12 height 35
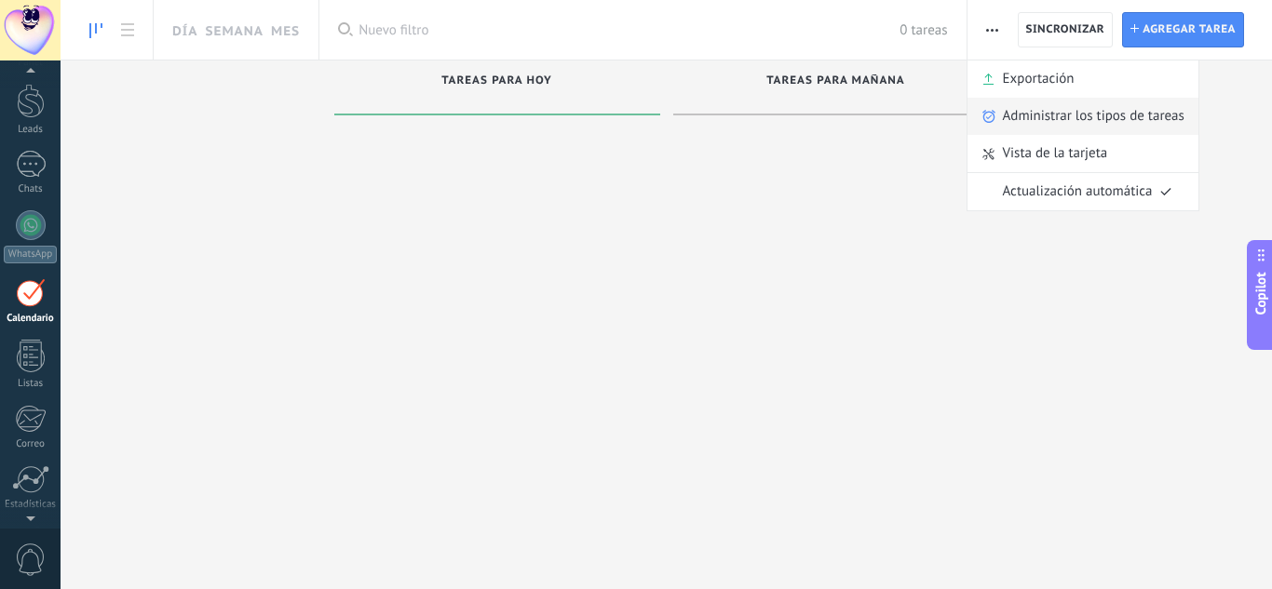
click at [1056, 113] on span "Administrar los tipos de tareas" at bounding box center [1094, 116] width 182 height 37
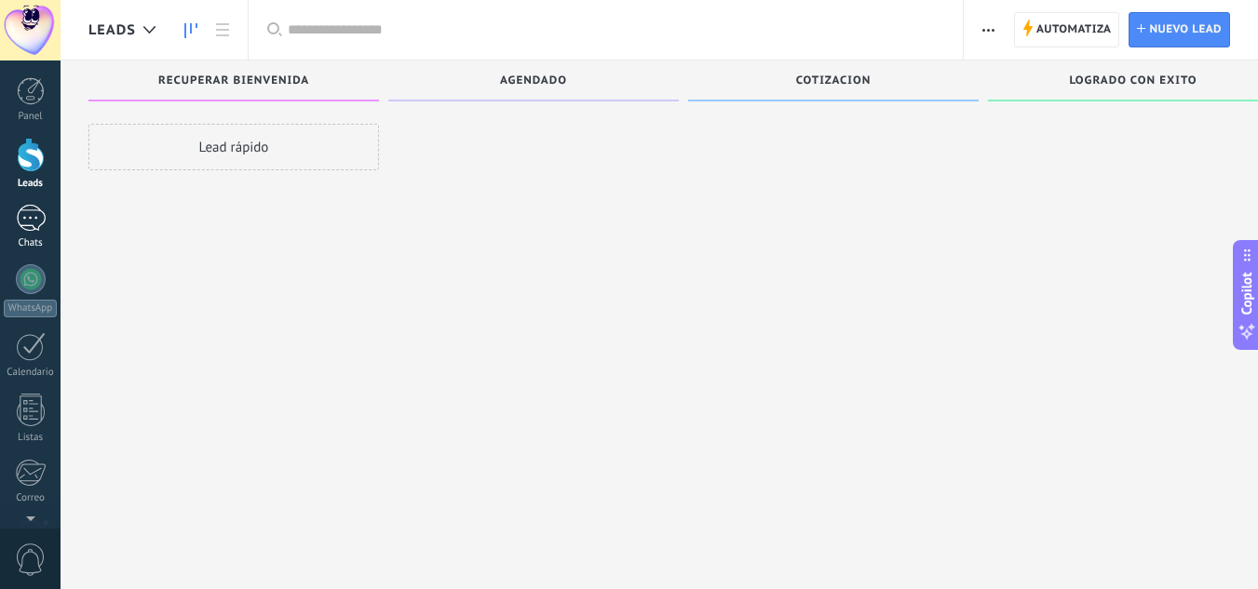
click at [21, 243] on div "Chats" at bounding box center [31, 243] width 54 height 12
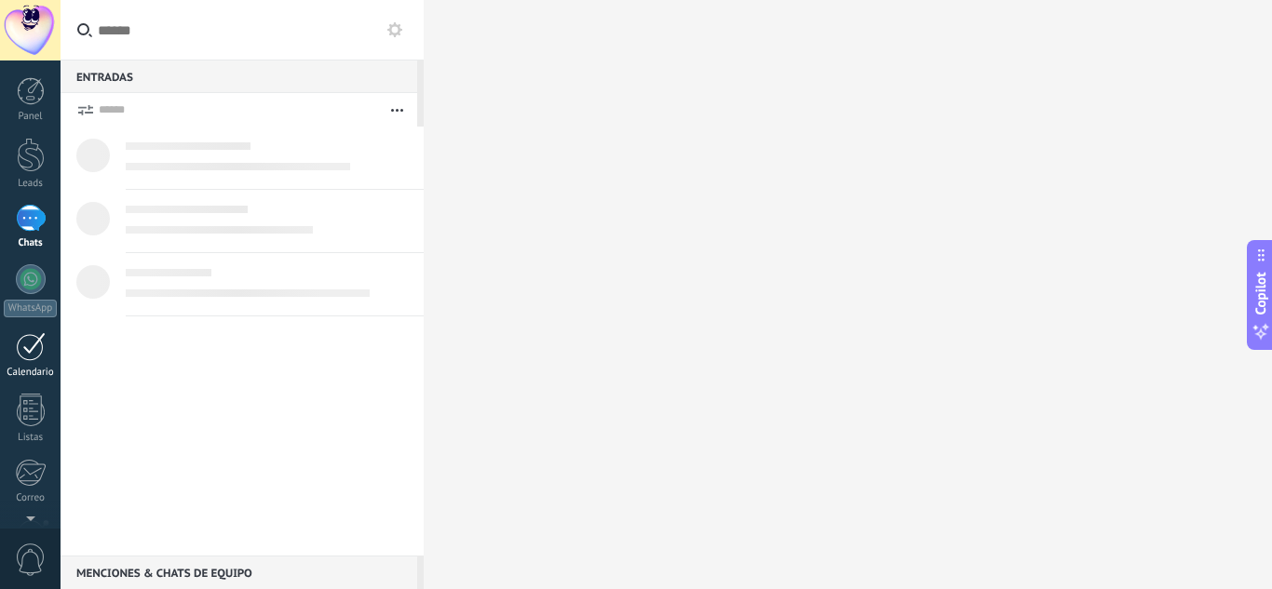
click at [23, 355] on div at bounding box center [31, 346] width 30 height 29
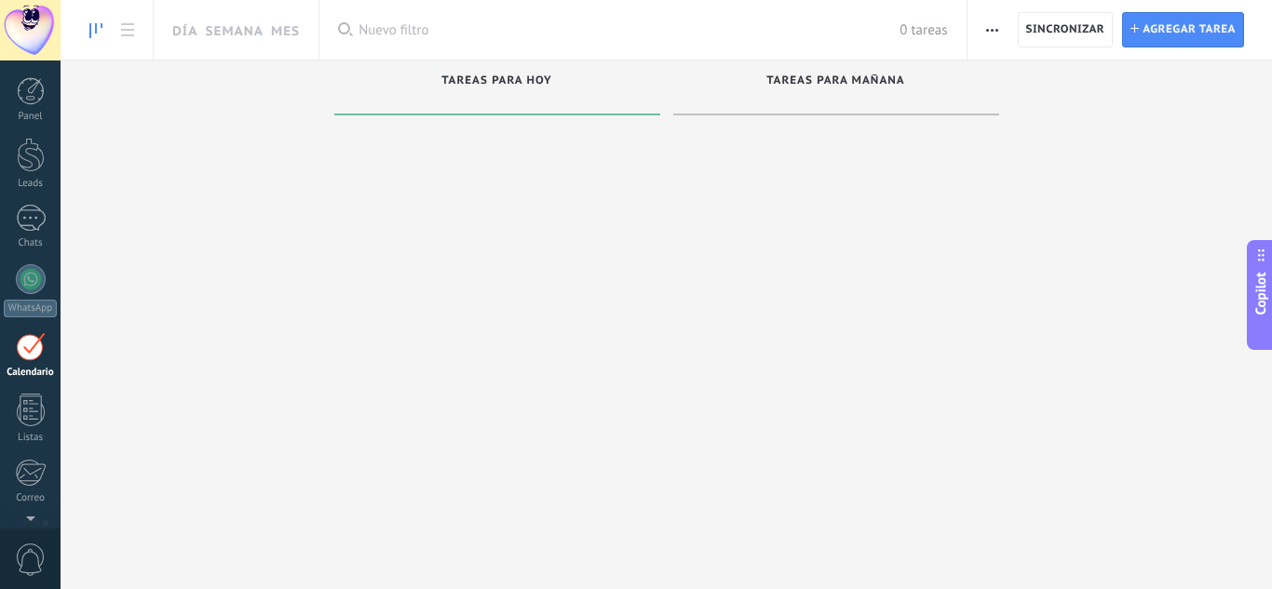
scroll to position [54, 0]
click at [1000, 33] on button "button" at bounding box center [991, 29] width 27 height 35
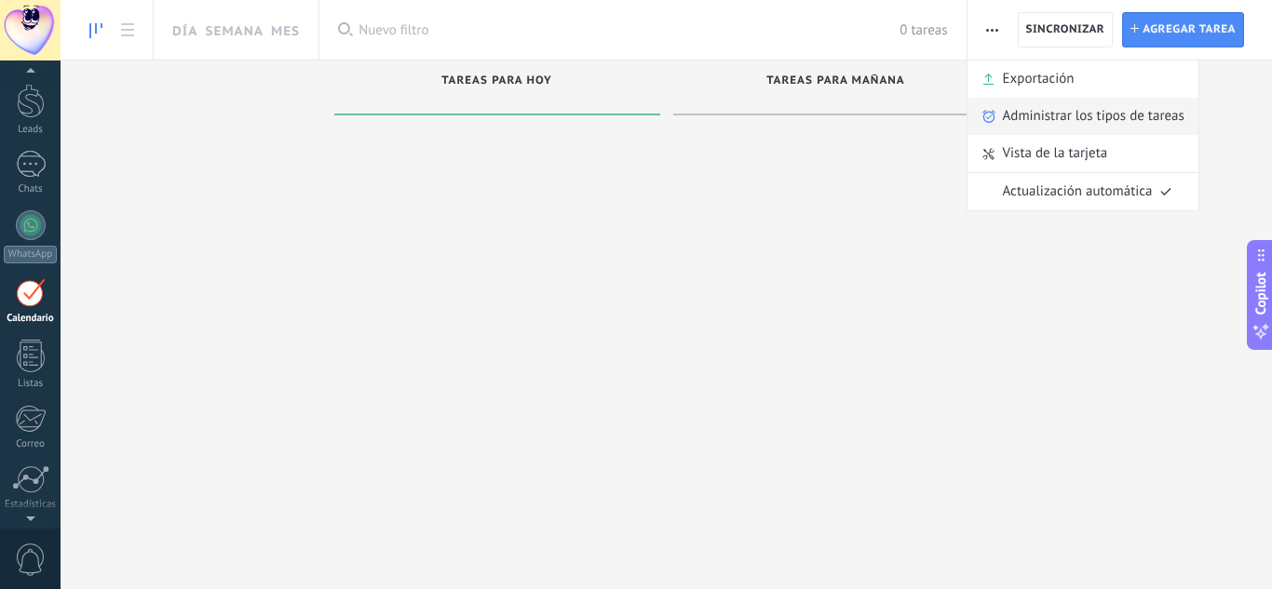
click at [1013, 115] on span "Administrar los tipos de tareas" at bounding box center [1094, 116] width 182 height 37
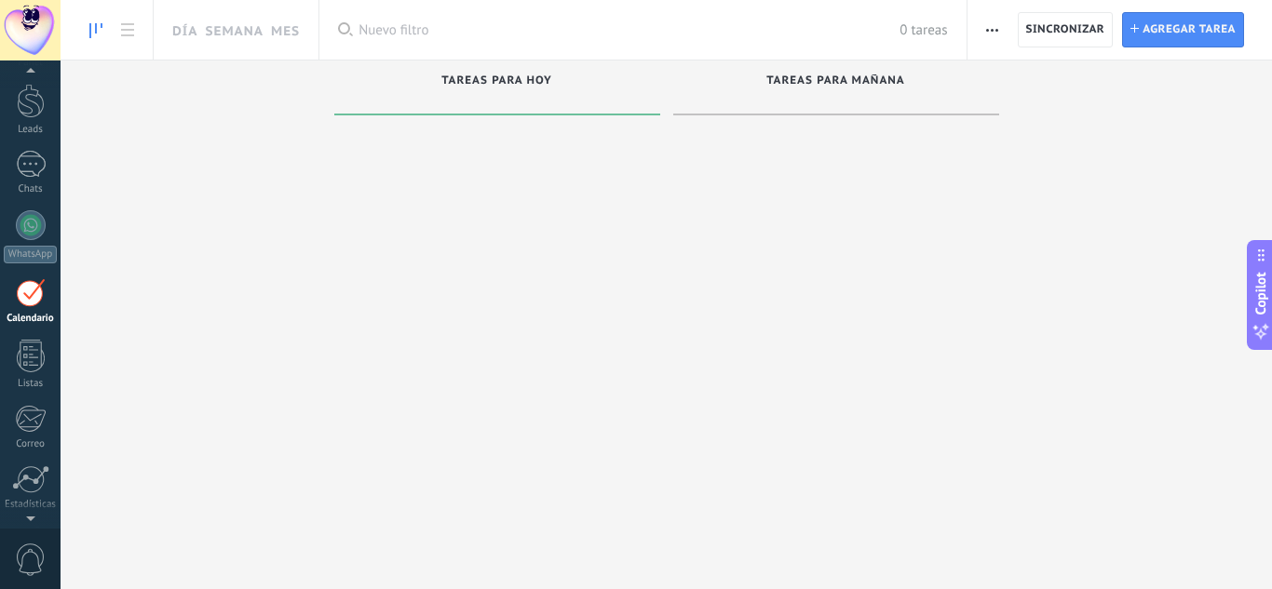
drag, startPoint x: 1151, startPoint y: 7, endPoint x: 1176, endPoint y: 54, distance: 52.9
click at [1176, 54] on div "Exportación Administrar los tipos de tareas Sincronizar Vista de la tarjeta Act…" at bounding box center [1119, 30] width 304 height 60
drag, startPoint x: 1176, startPoint y: 54, endPoint x: 1168, endPoint y: 34, distance: 21.8
click at [1168, 34] on div "Exportación Administrar los tipos de tareas Sincronizar Vista de la tarjeta Act…" at bounding box center [1119, 30] width 304 height 60
click at [1168, 34] on span "Agregar tarea" at bounding box center [1188, 30] width 93 height 34
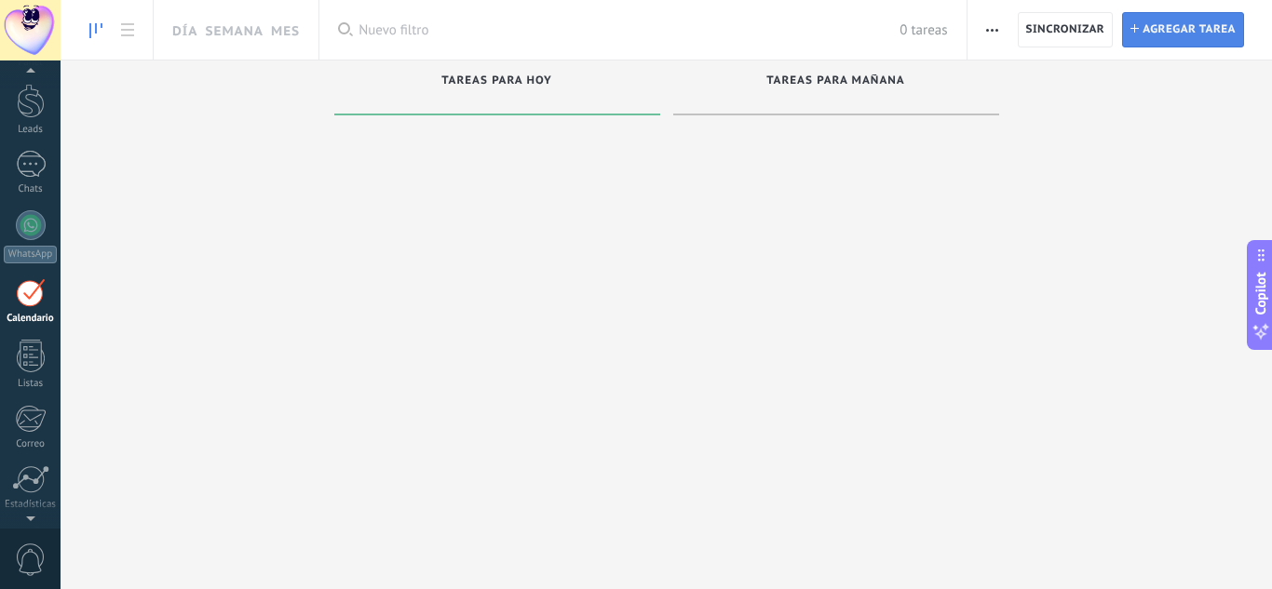
click at [1166, 22] on span "Agregar tarea" at bounding box center [1188, 30] width 93 height 34
